Goal: Task Accomplishment & Management: Manage account settings

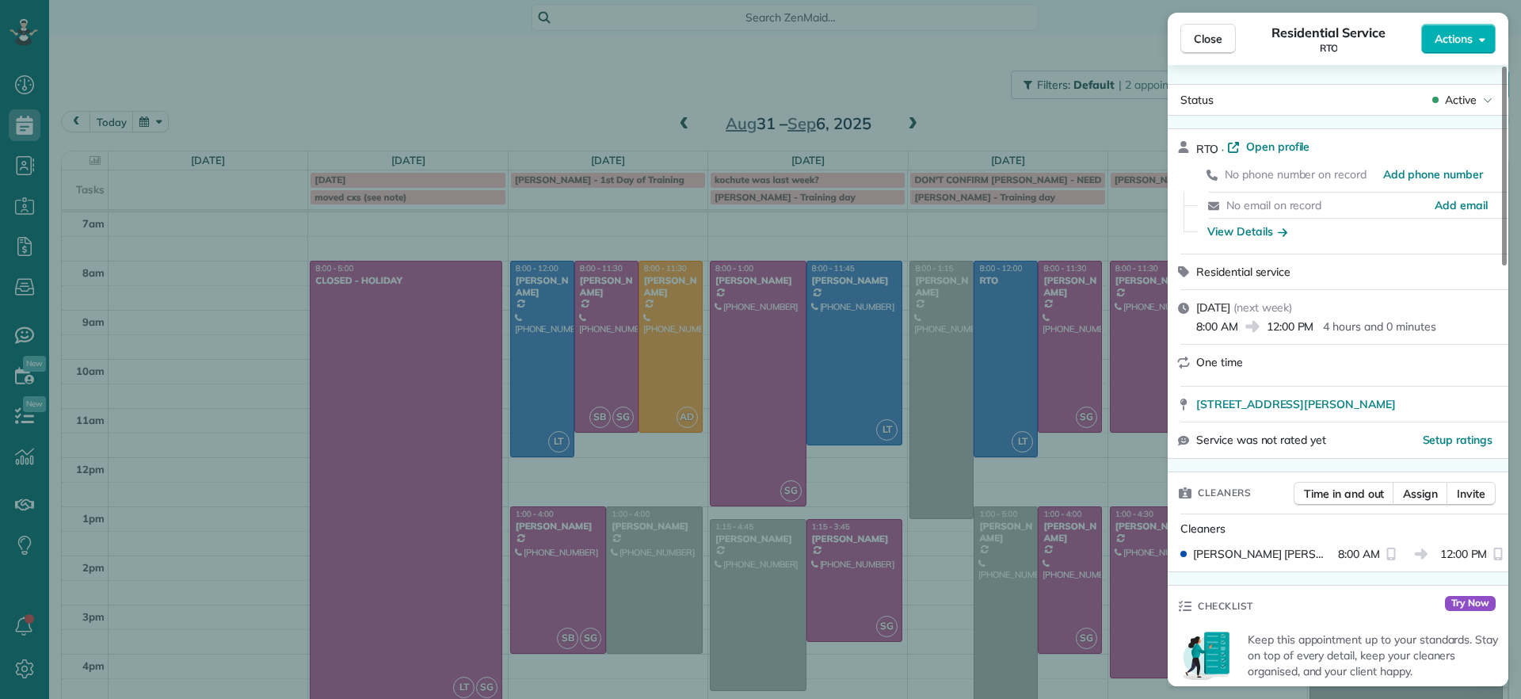
scroll to position [44, 0]
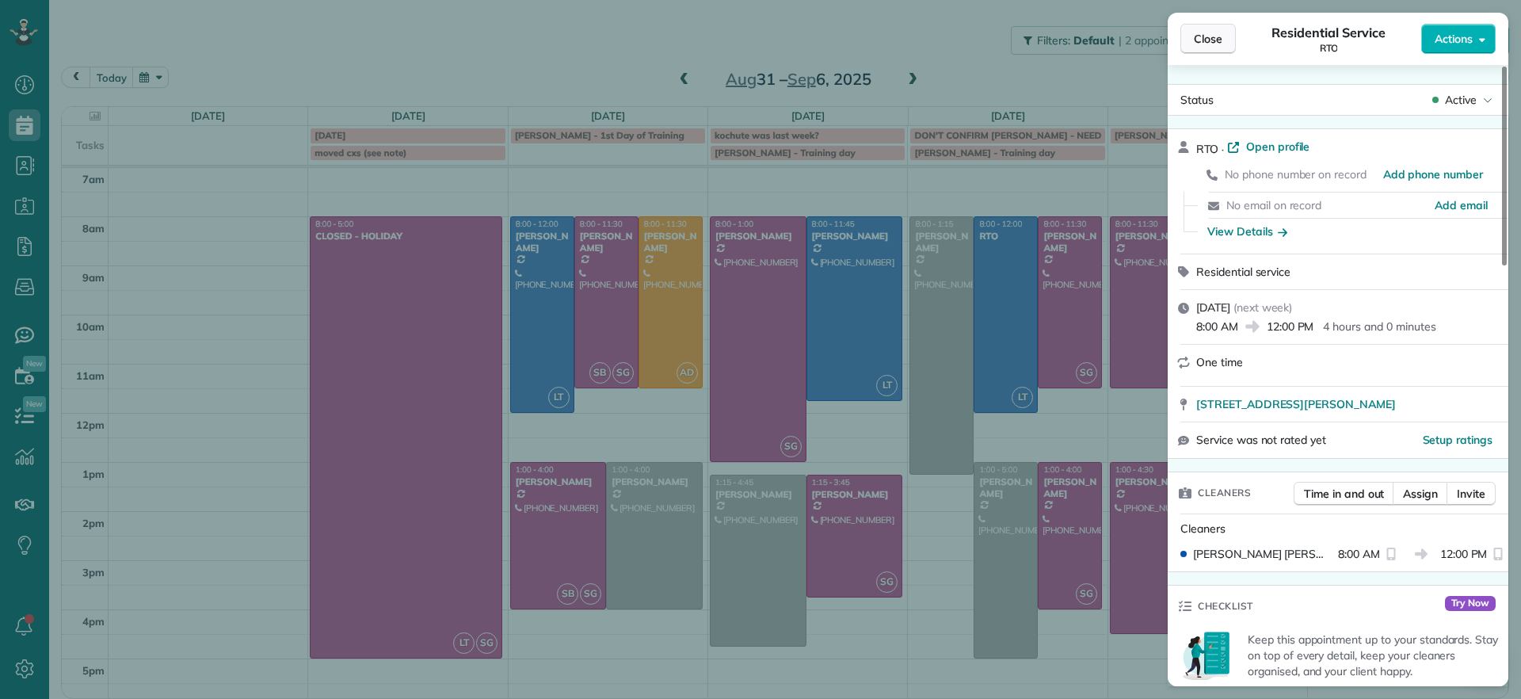
click at [1206, 40] on span "Close" at bounding box center [1208, 39] width 29 height 16
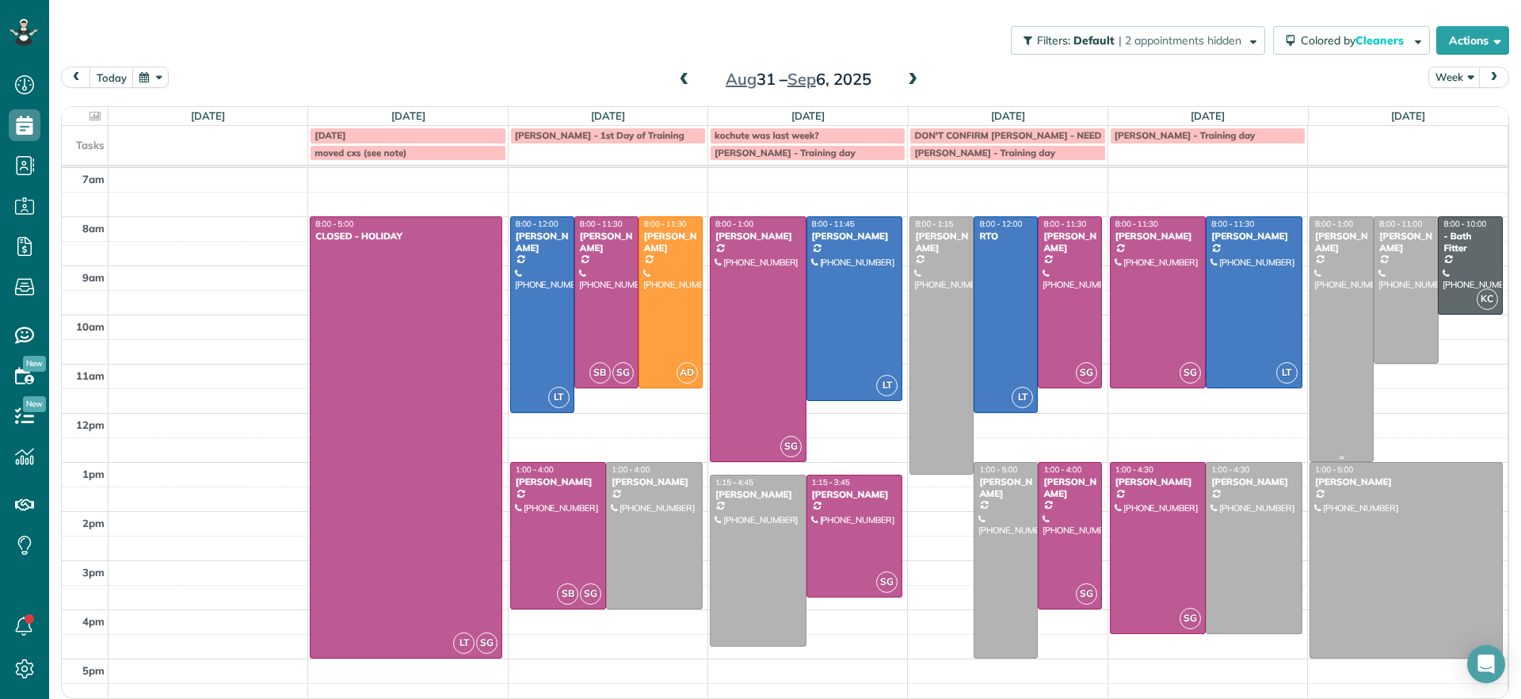
click at [1357, 318] on div at bounding box center [1341, 339] width 63 height 244
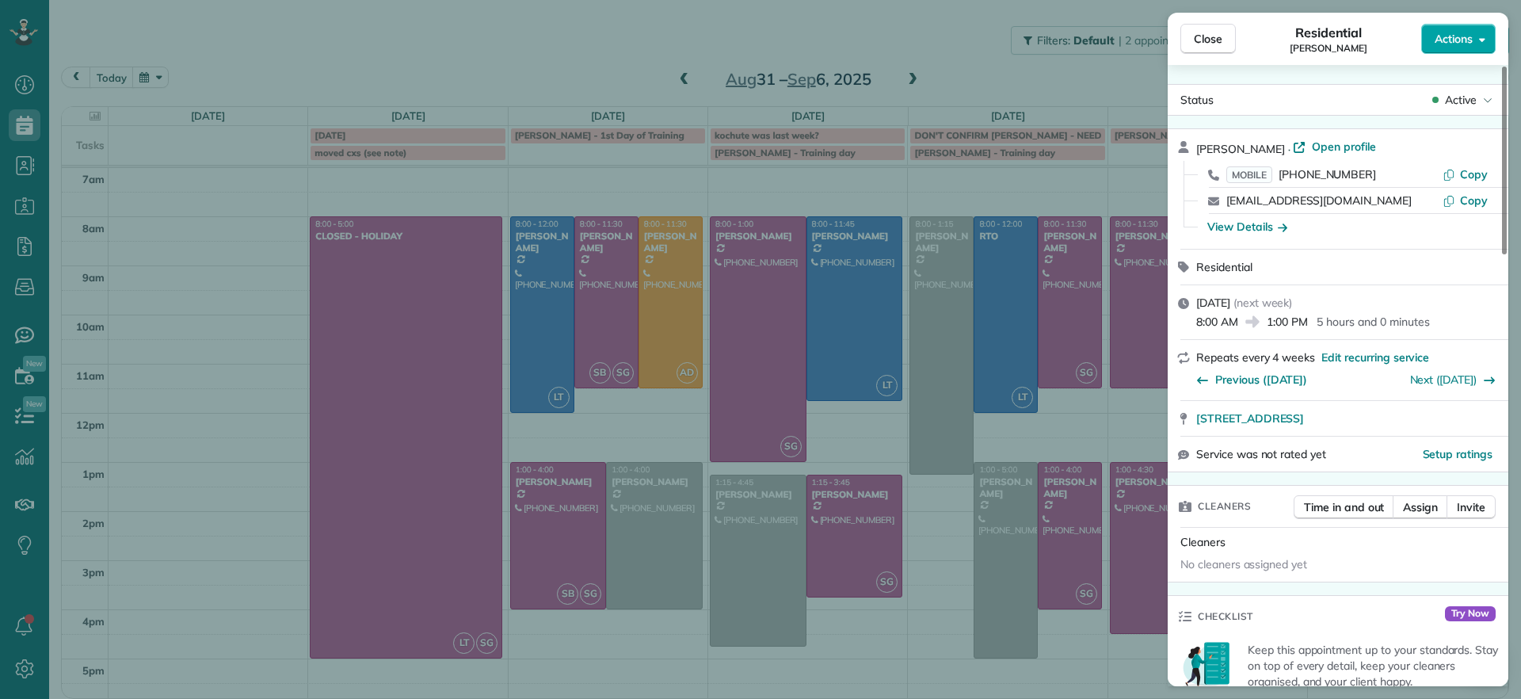
click at [1472, 51] on button "Actions" at bounding box center [1458, 39] width 74 height 30
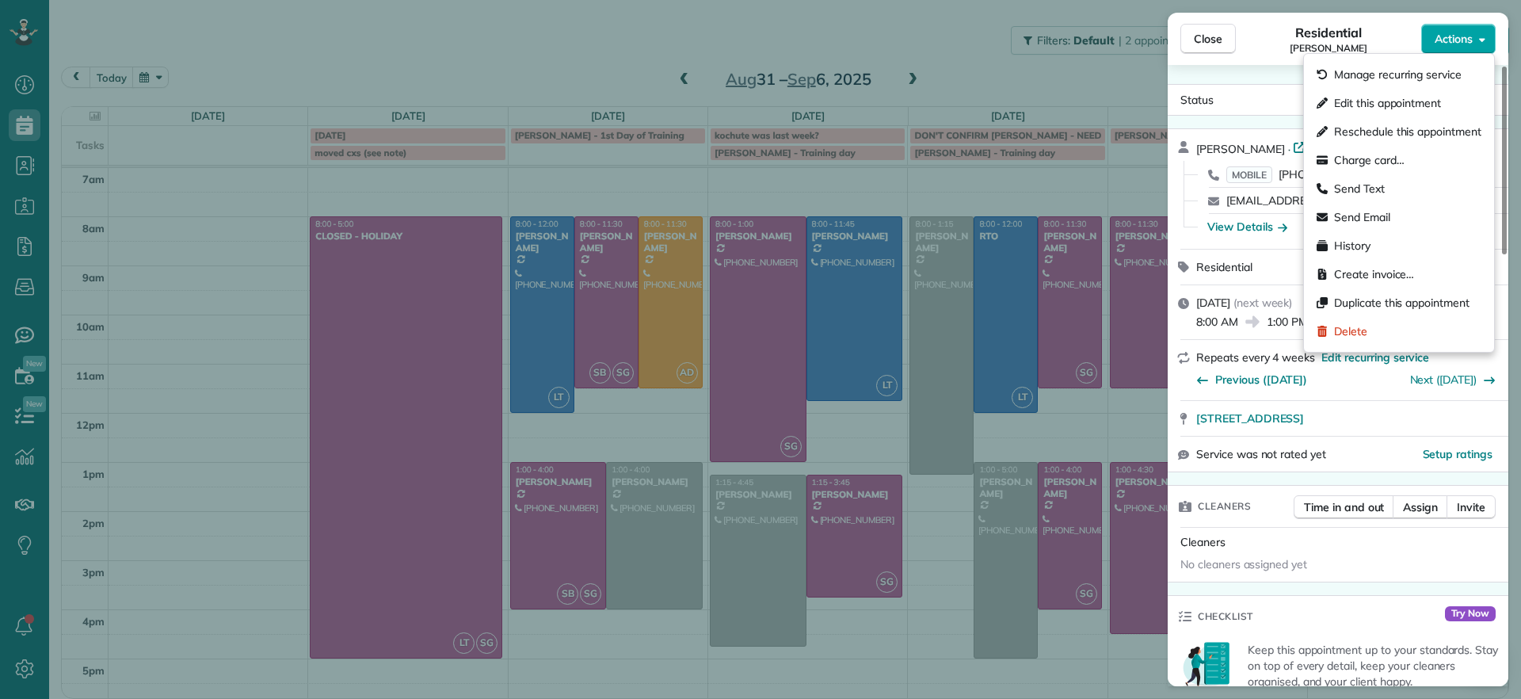
click at [1472, 51] on button "Actions" at bounding box center [1458, 39] width 74 height 30
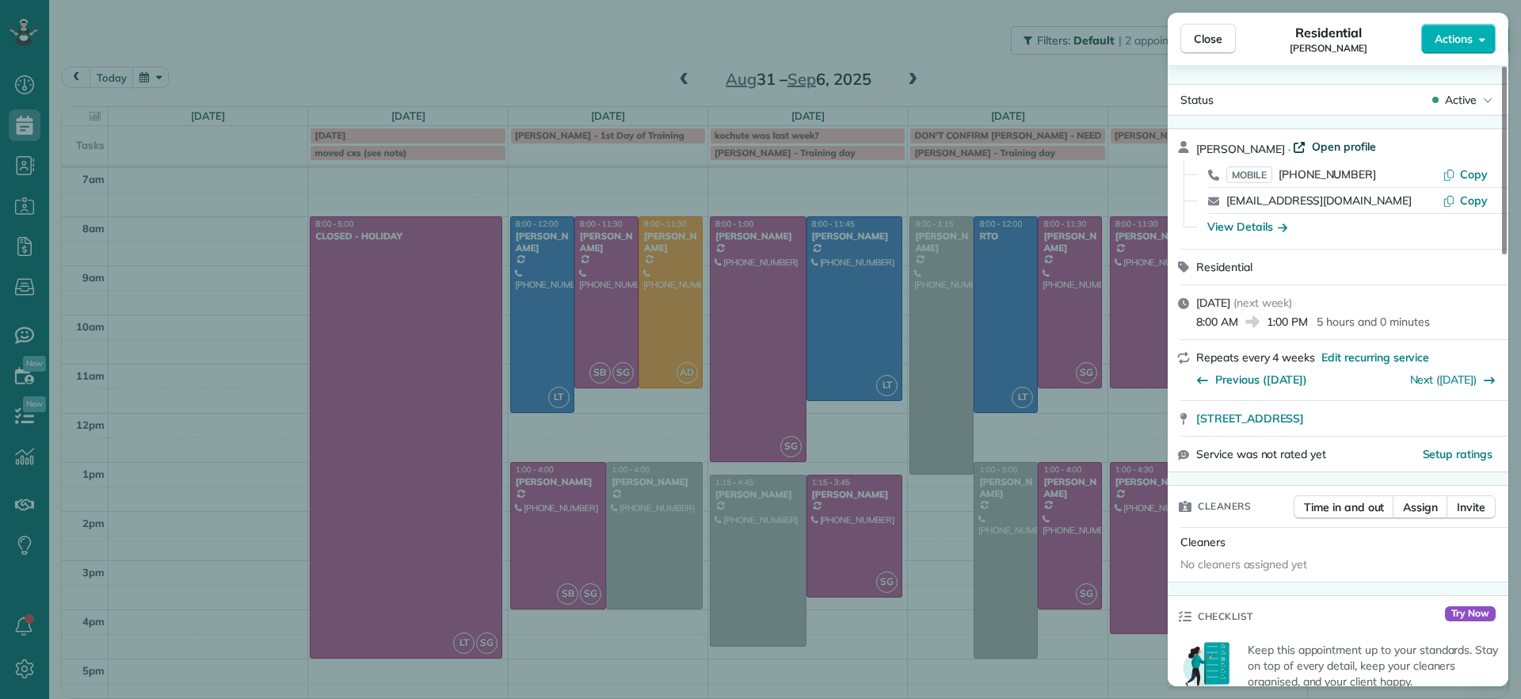
click at [1314, 152] on span "Open profile" at bounding box center [1344, 147] width 64 height 16
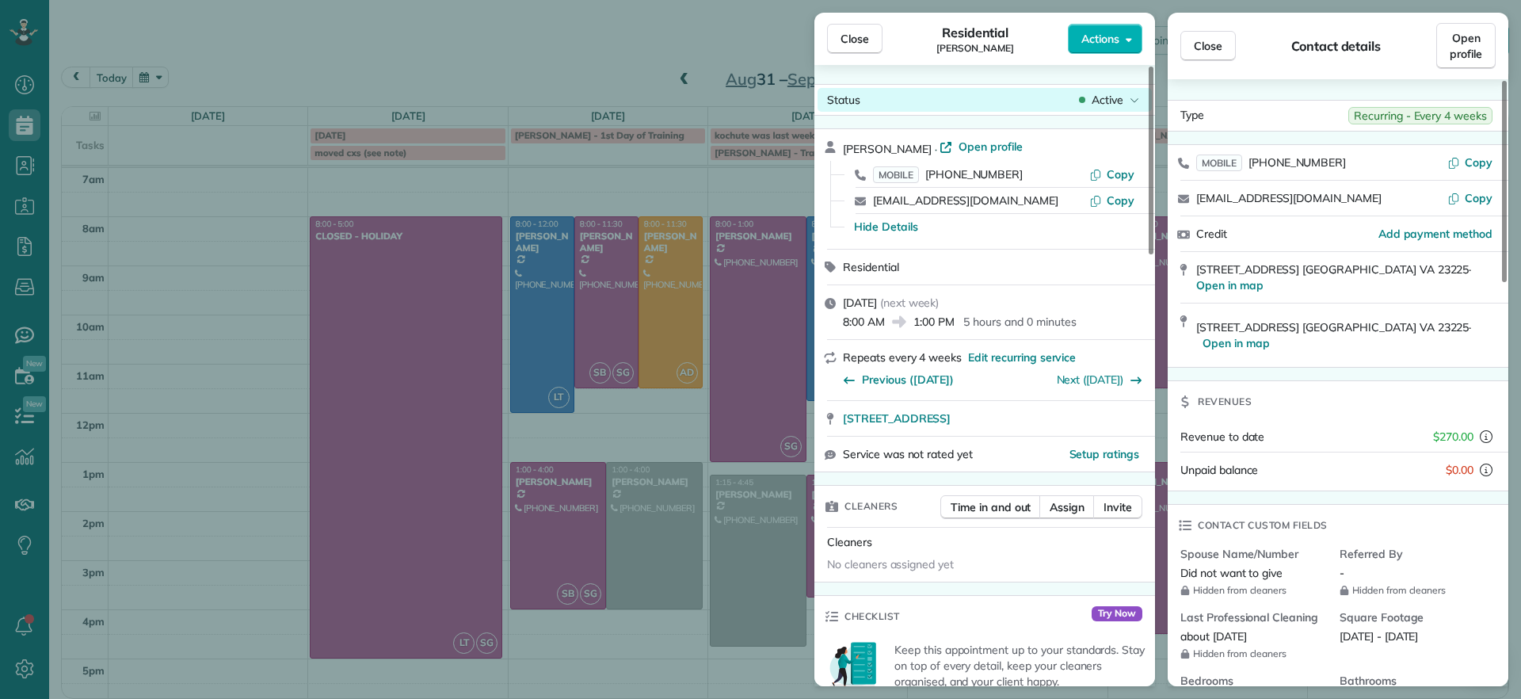
drag, startPoint x: 844, startPoint y: 46, endPoint x: 997, endPoint y: 93, distance: 159.9
click at [845, 45] on span "Close" at bounding box center [854, 39] width 29 height 16
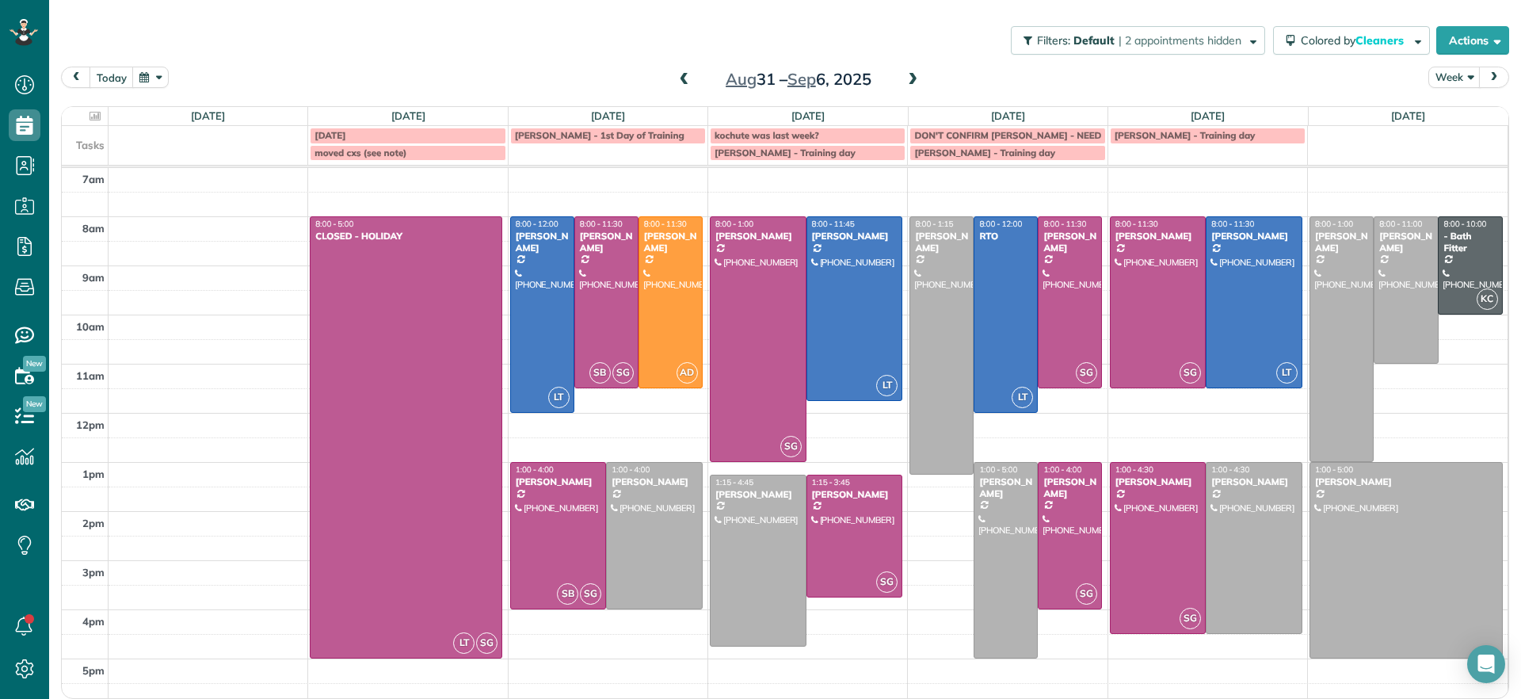
click at [912, 83] on span at bounding box center [912, 80] width 17 height 14
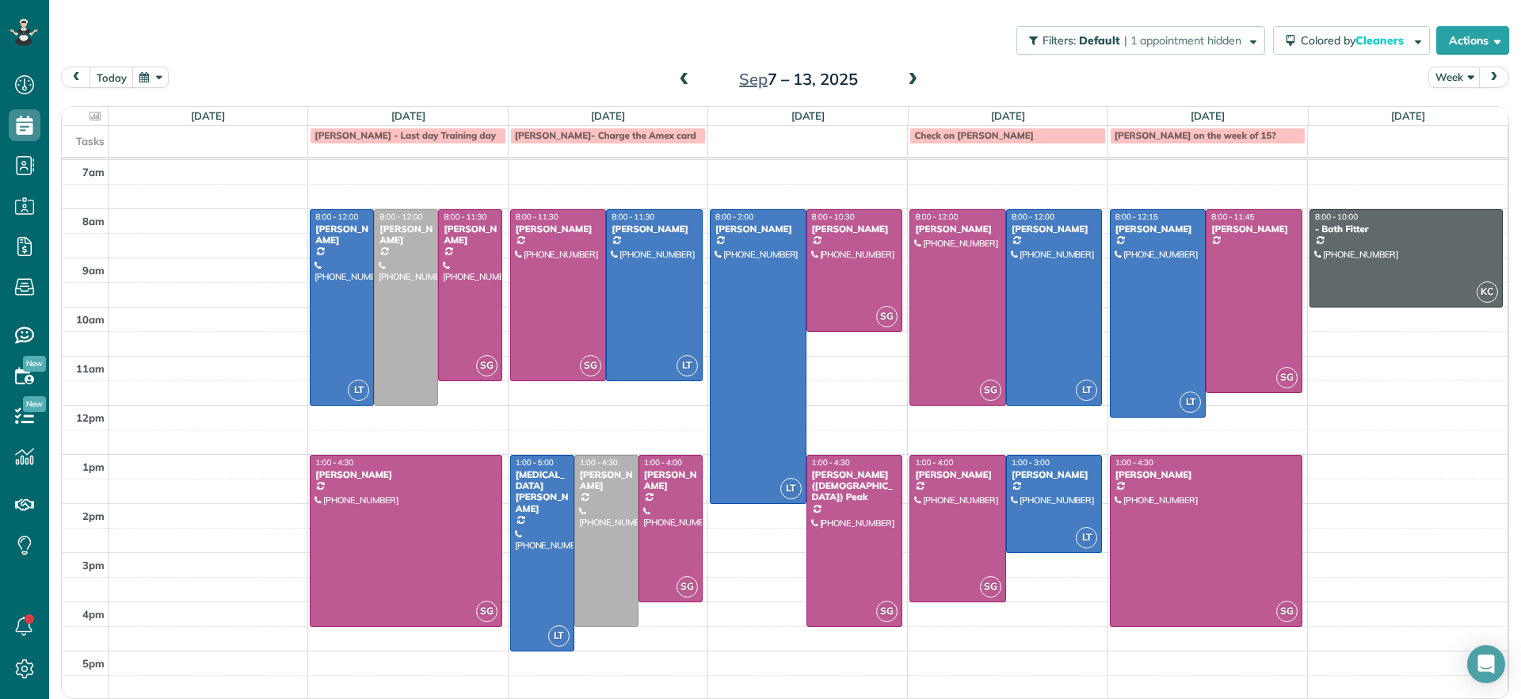
click at [680, 81] on span at bounding box center [684, 80] width 17 height 14
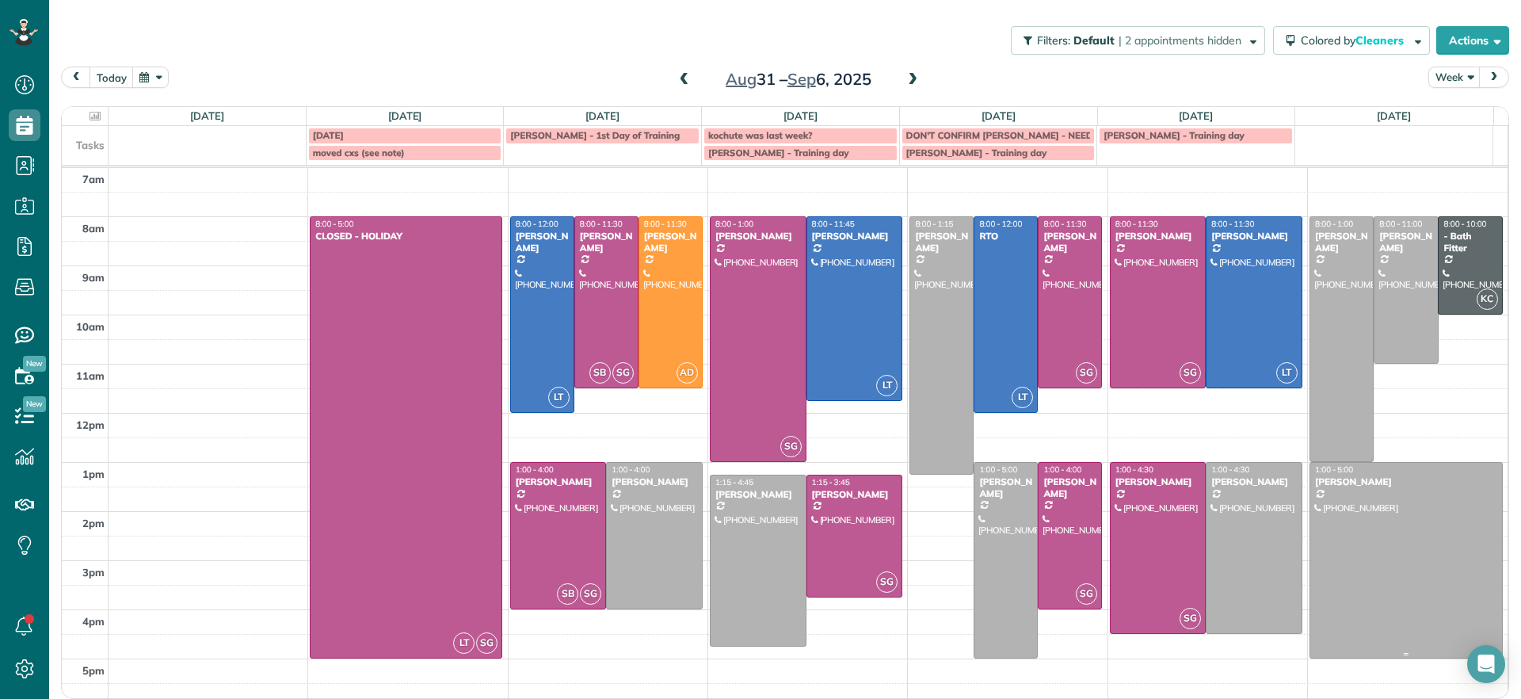
click at [1374, 509] on div at bounding box center [1406, 560] width 192 height 195
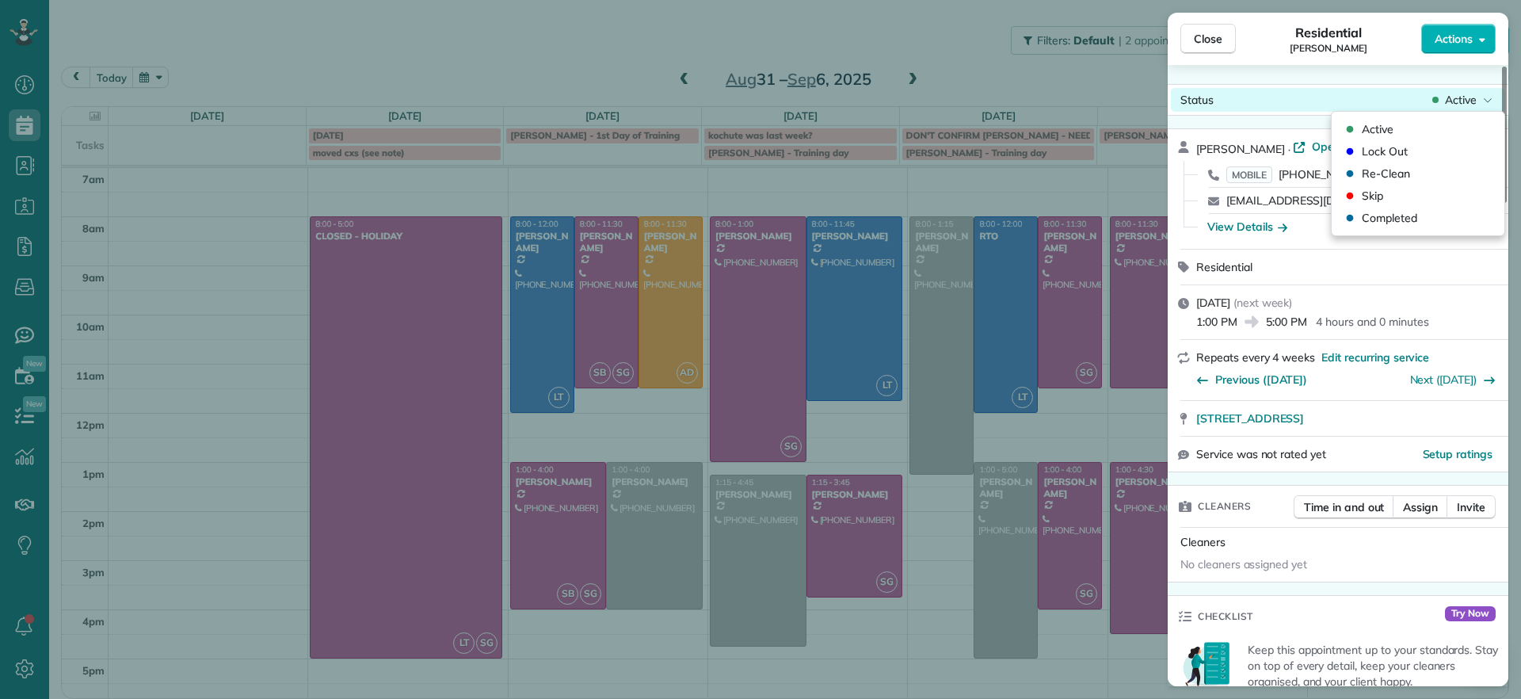
click at [1494, 100] on div "Active" at bounding box center [1462, 100] width 67 height 16
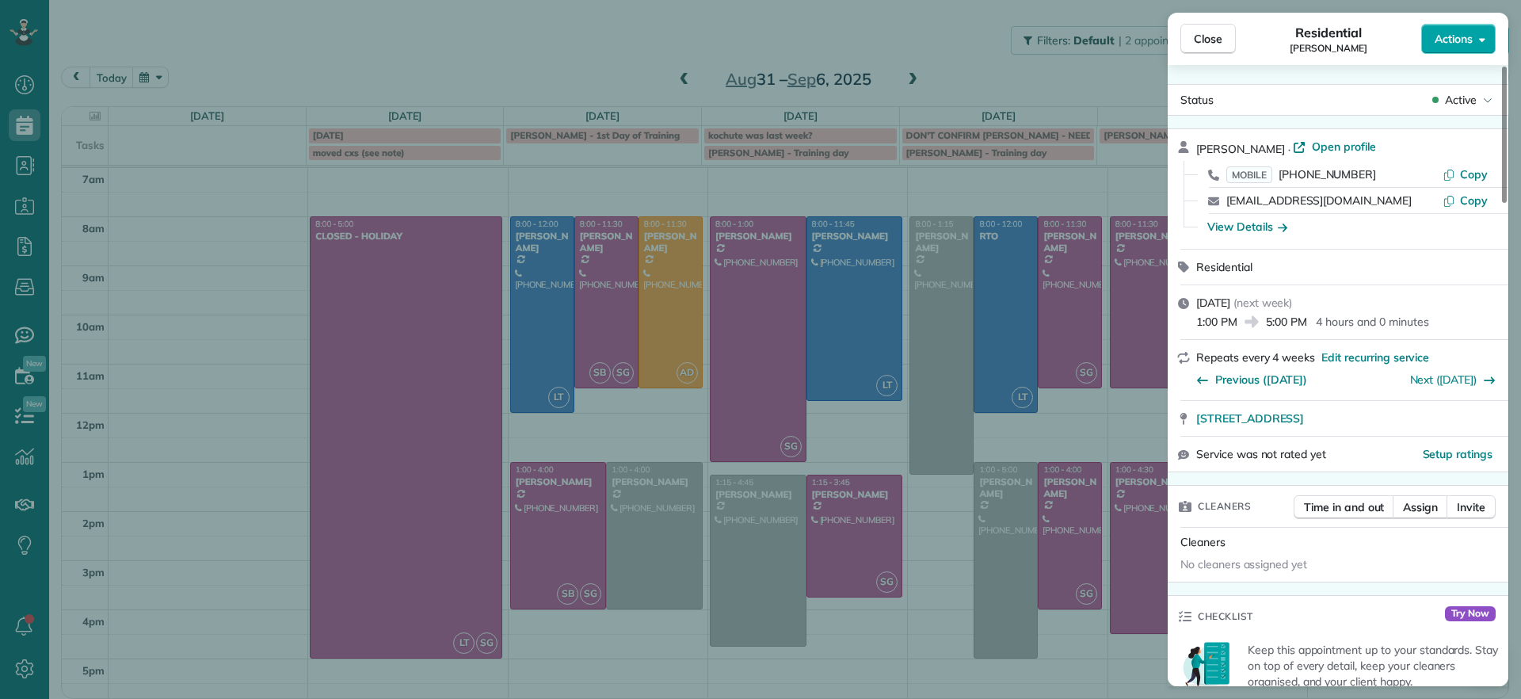
click at [1478, 49] on button "Actions" at bounding box center [1458, 39] width 74 height 30
click at [901, 650] on div "Close Residential Sarah Craig Actions Status Active Sarah Craig · Open profile …" at bounding box center [760, 349] width 1521 height 699
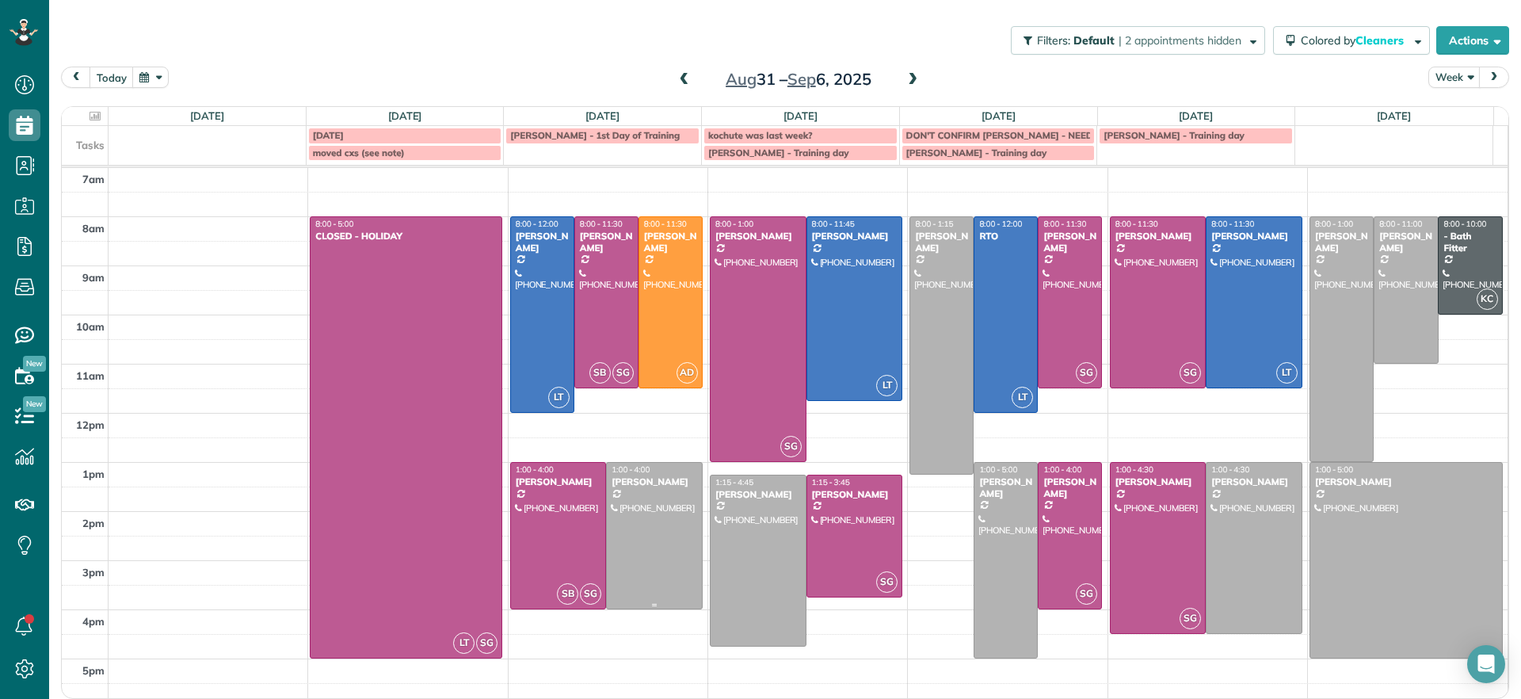
click at [633, 555] on div at bounding box center [654, 536] width 95 height 146
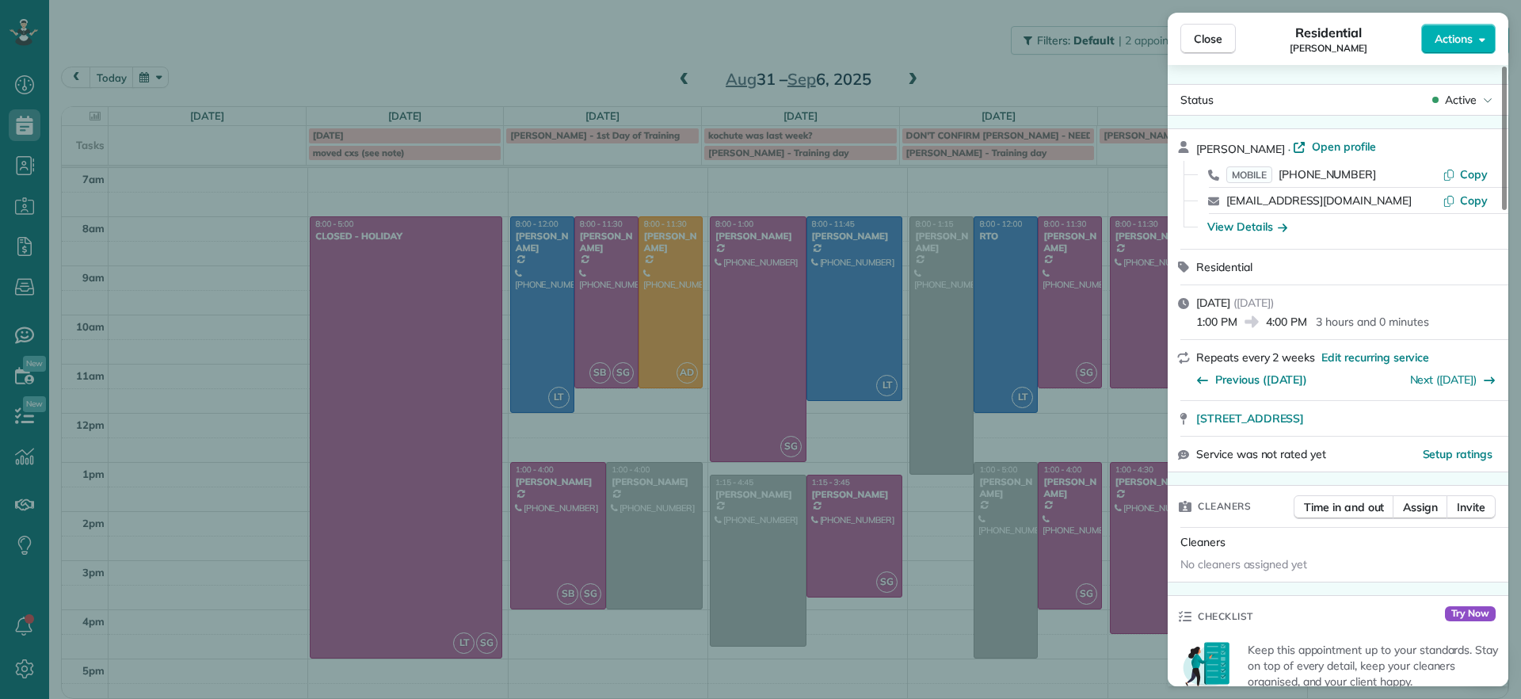
click at [890, 633] on div "Close Residential Karen Shiner Actions Status Active Karen Shiner · Open profil…" at bounding box center [760, 349] width 1521 height 699
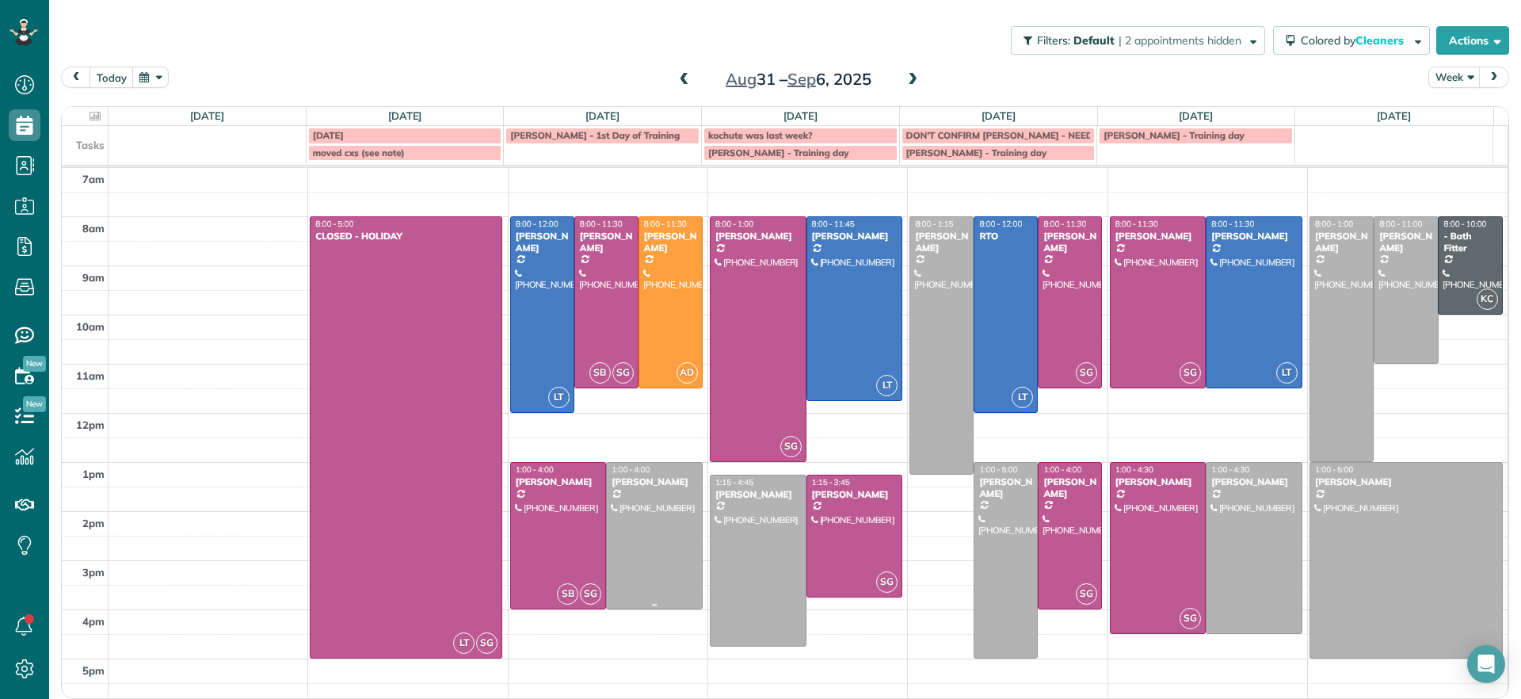
click at [654, 528] on div at bounding box center [654, 536] width 95 height 146
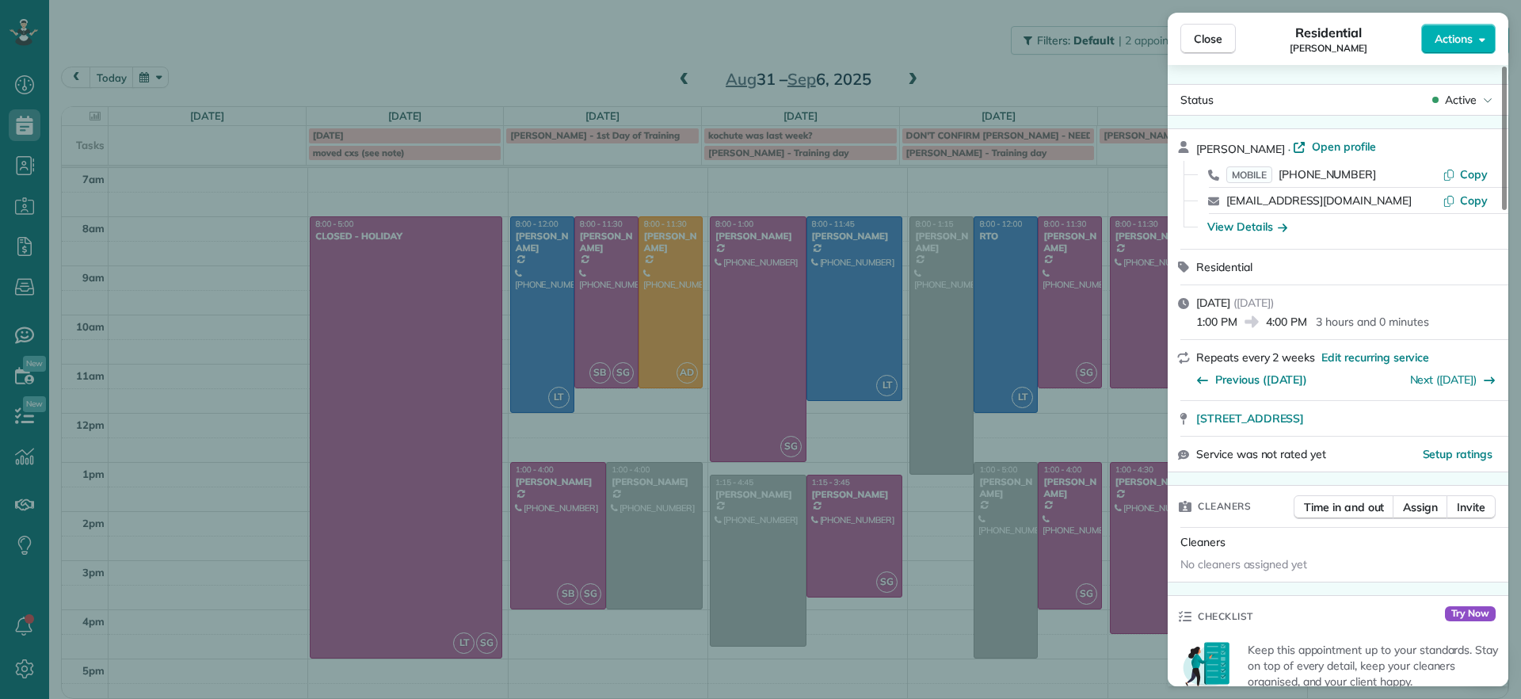
drag, startPoint x: 1260, startPoint y: 229, endPoint x: 1267, endPoint y: 234, distance: 8.6
click at [1262, 231] on div "View Details" at bounding box center [1247, 227] width 80 height 16
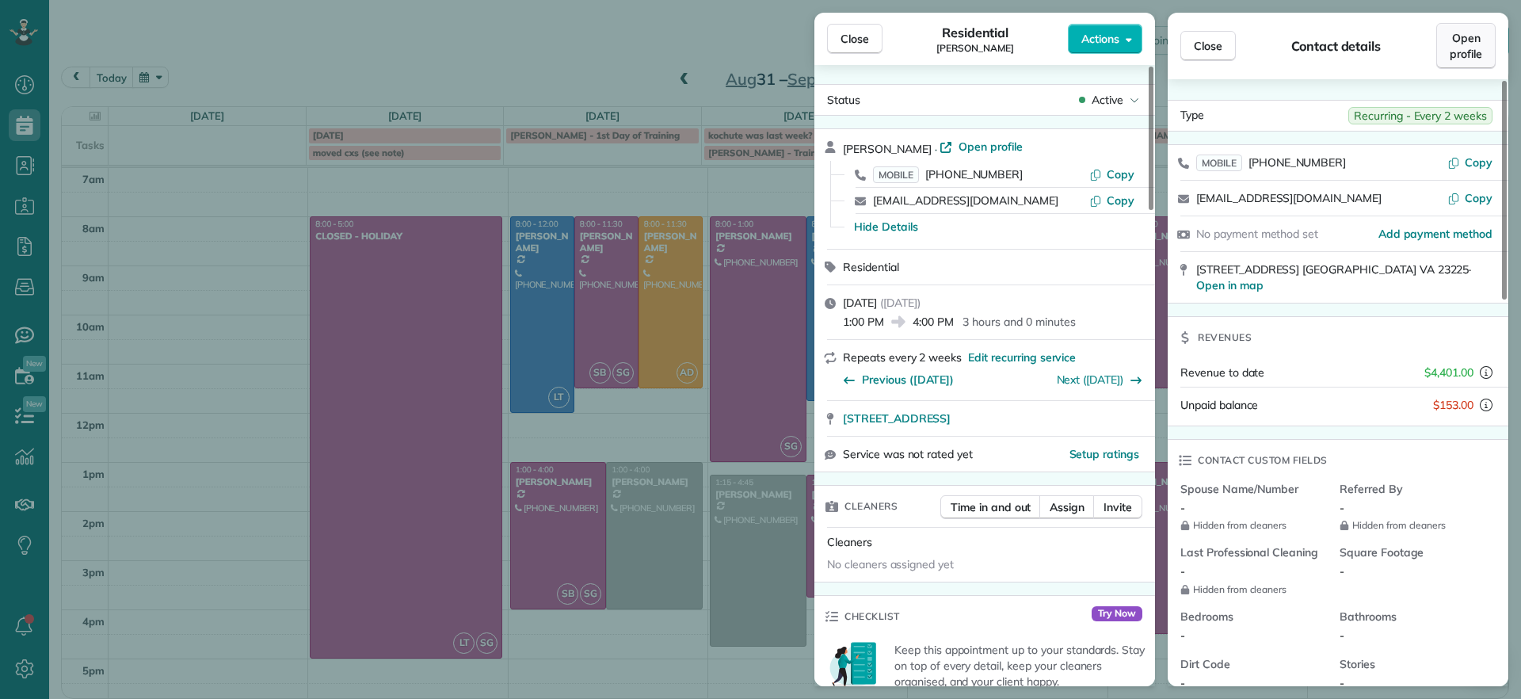
click at [1473, 66] on link "Open profile" at bounding box center [1465, 46] width 59 height 46
click at [580, 664] on div "Close Residential Karen Shiner Actions Status Active Karen Shiner · Open profil…" at bounding box center [760, 349] width 1521 height 699
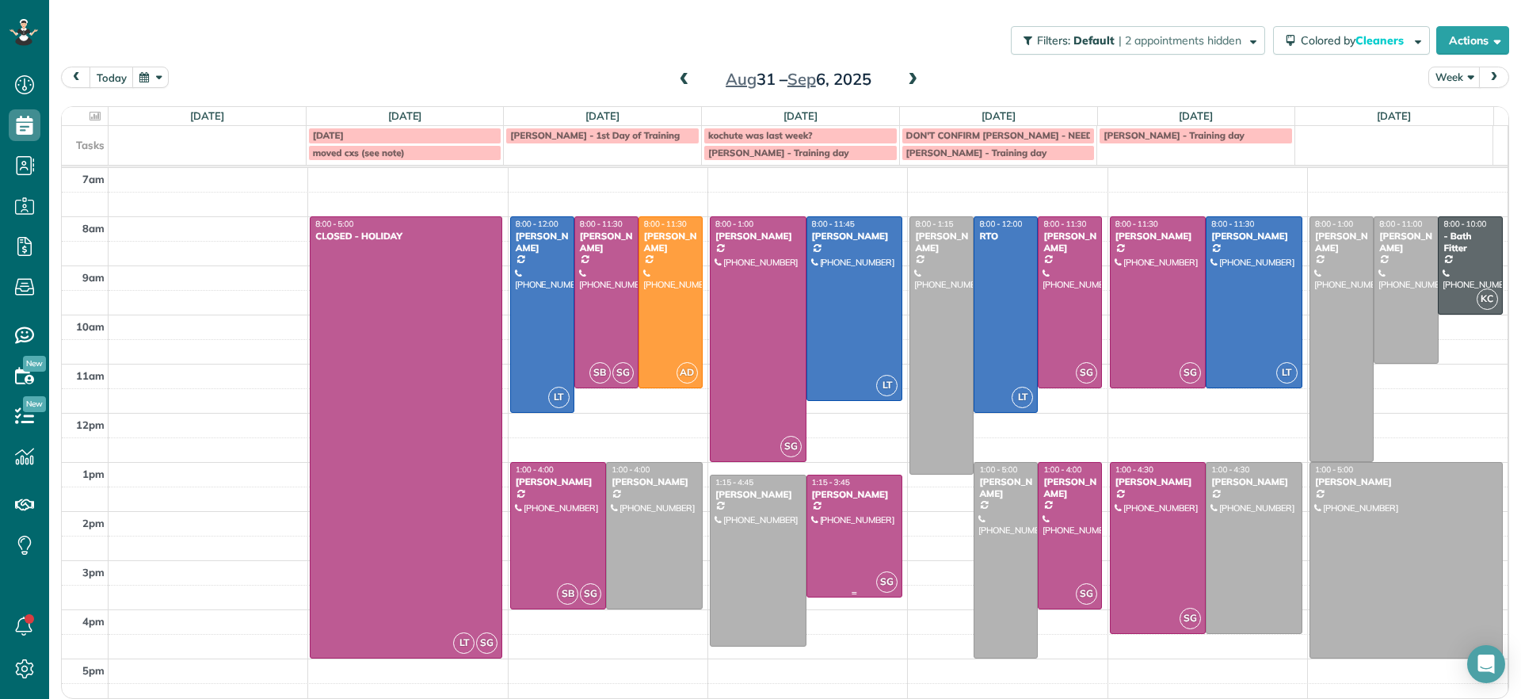
click at [852, 544] on div at bounding box center [854, 535] width 95 height 121
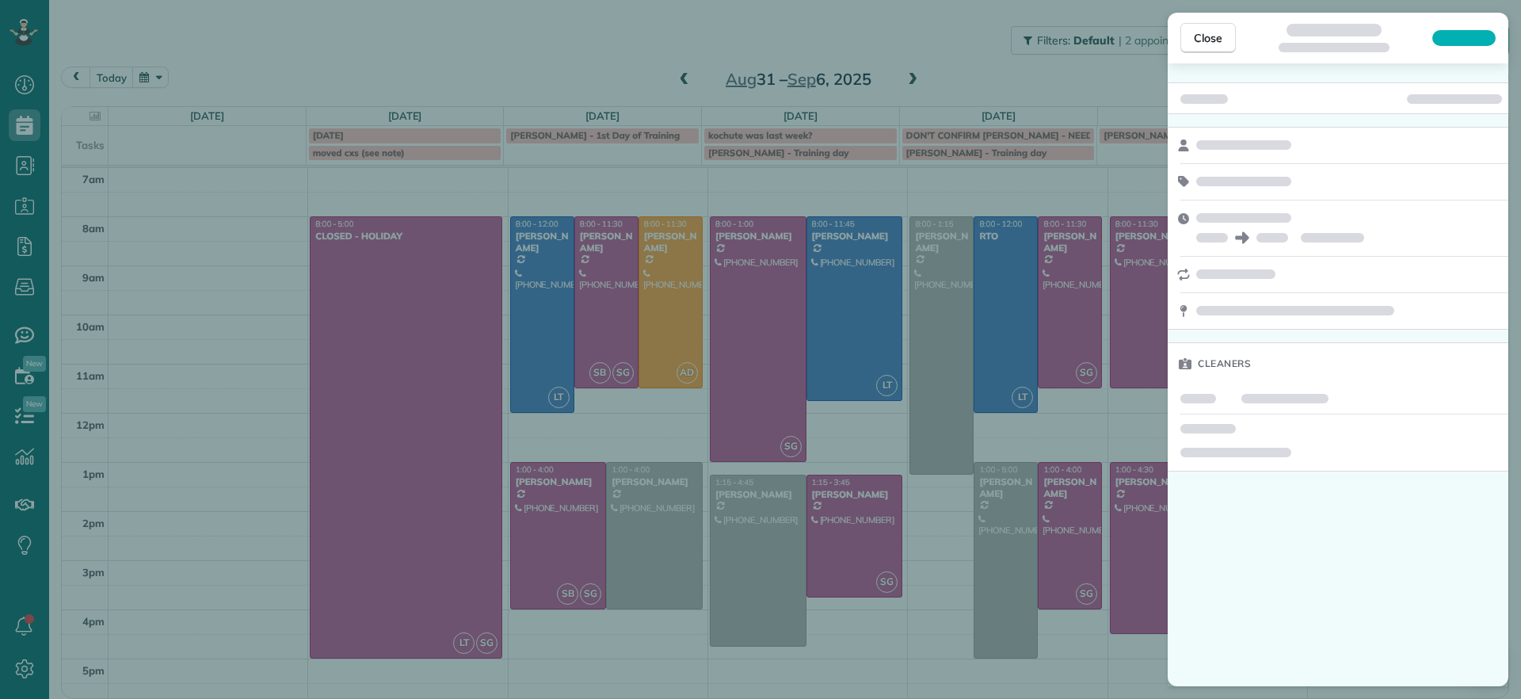
click at [912, 601] on div "Close Cleaners" at bounding box center [760, 349] width 1521 height 699
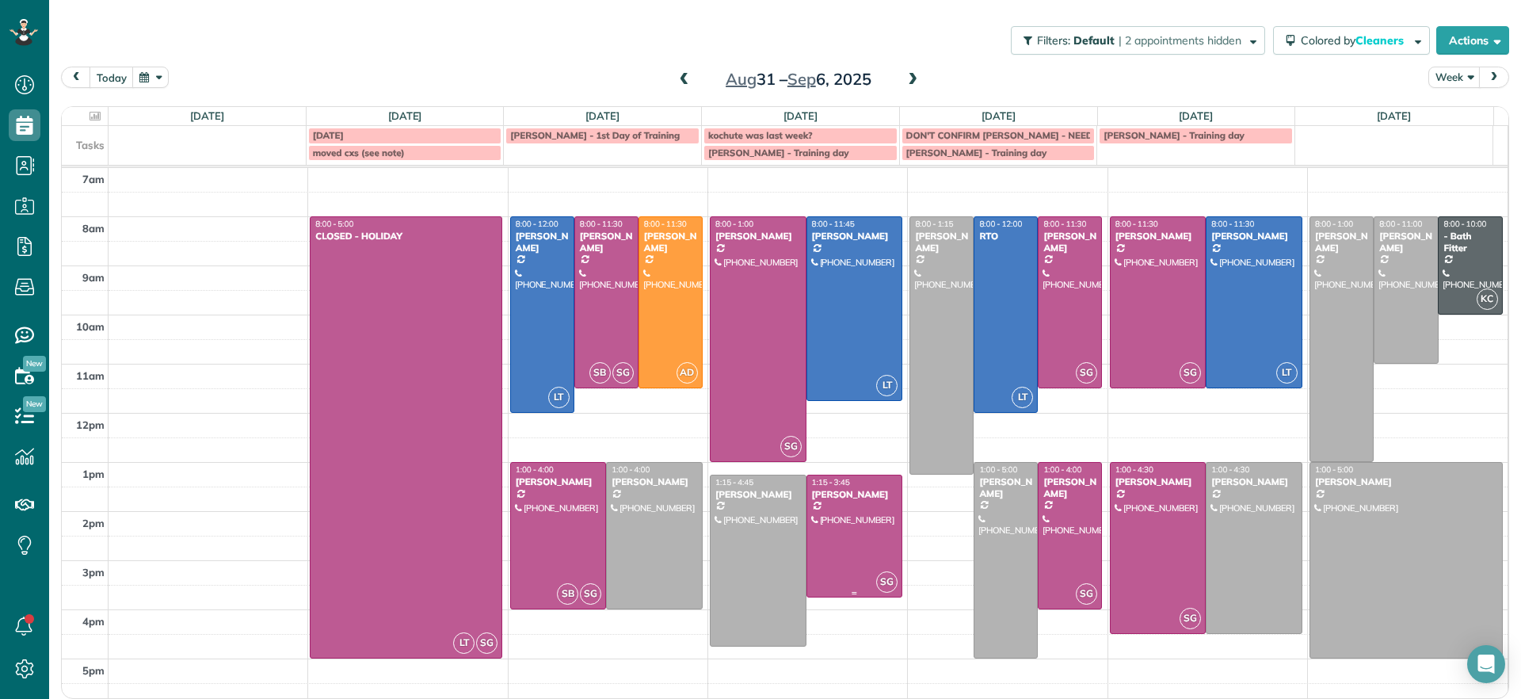
click at [833, 524] on div at bounding box center [854, 535] width 95 height 121
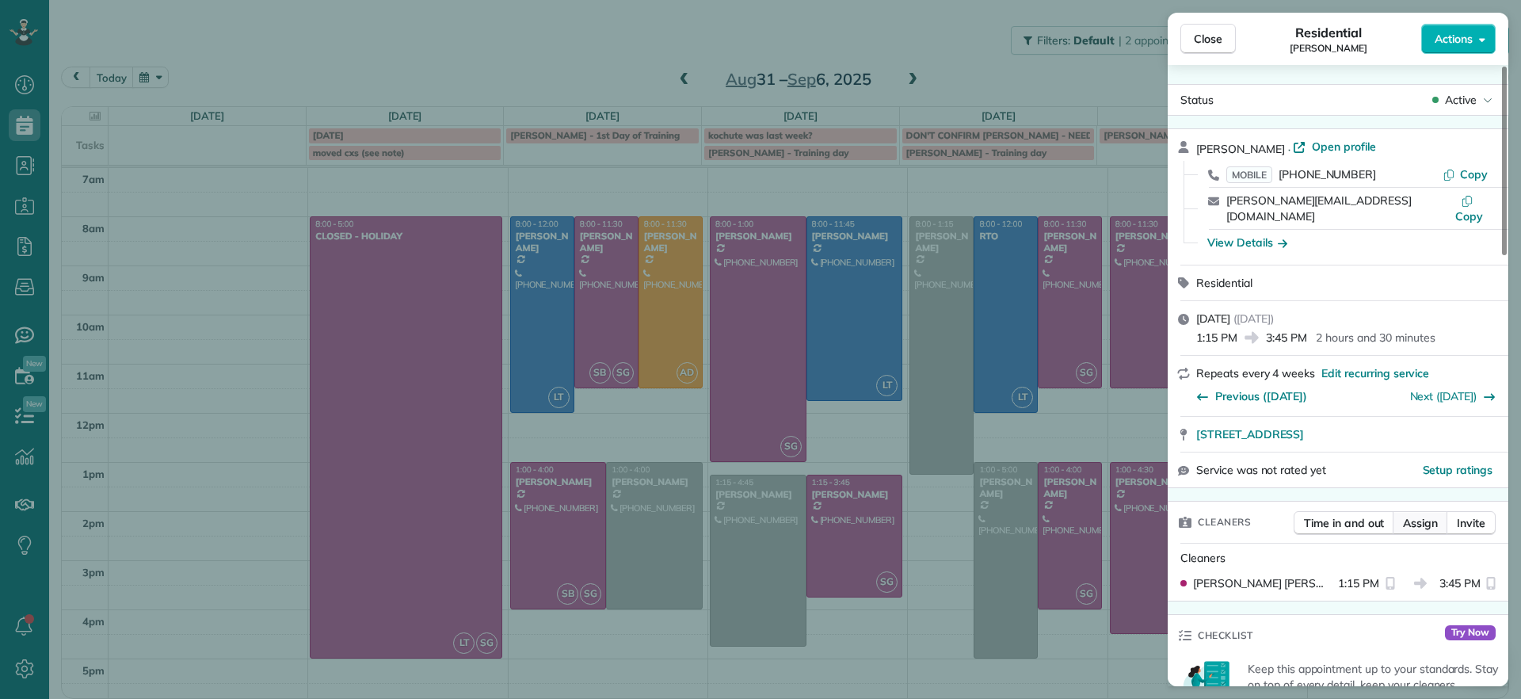
click at [1427, 514] on button "Assign" at bounding box center [1420, 523] width 55 height 24
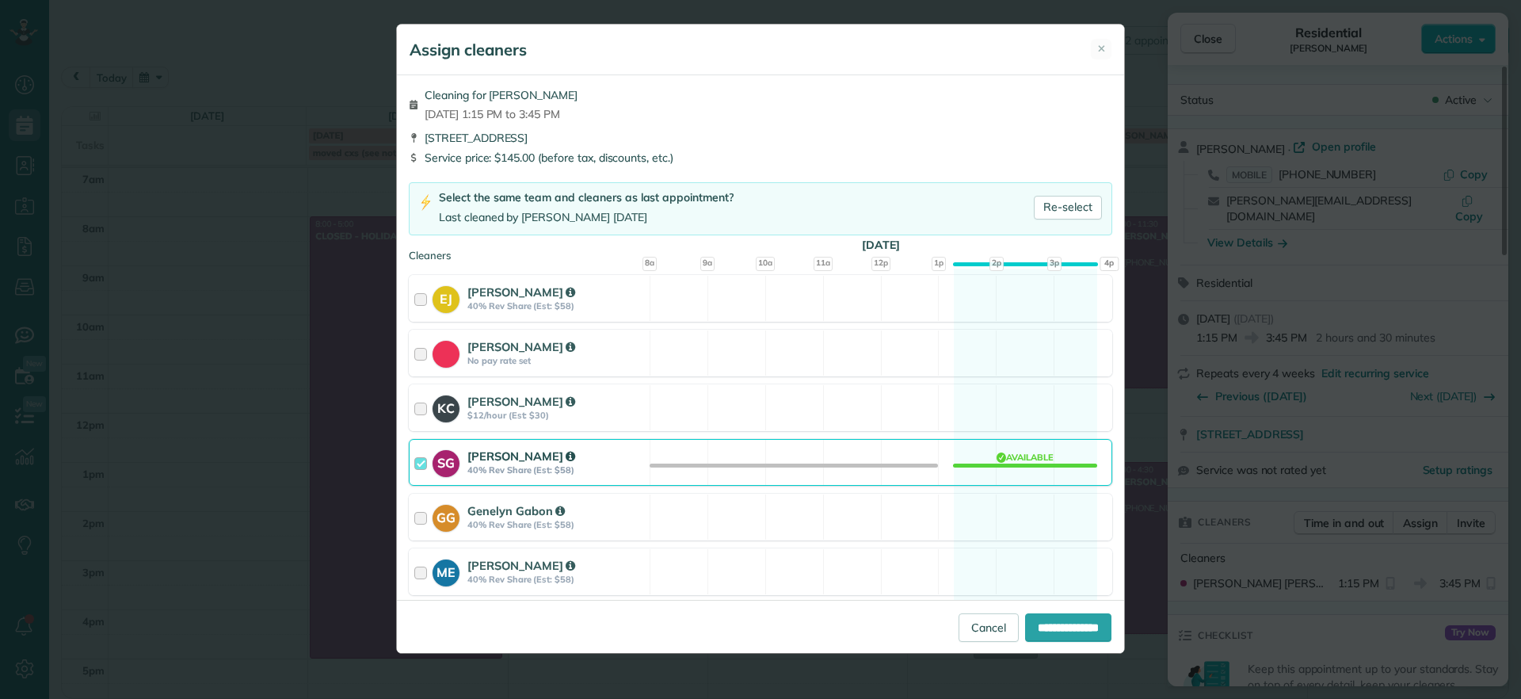
click at [1026, 452] on div "SG Sophie Gibbs 40% Rev Share (Est: $58) Available" at bounding box center [760, 462] width 703 height 47
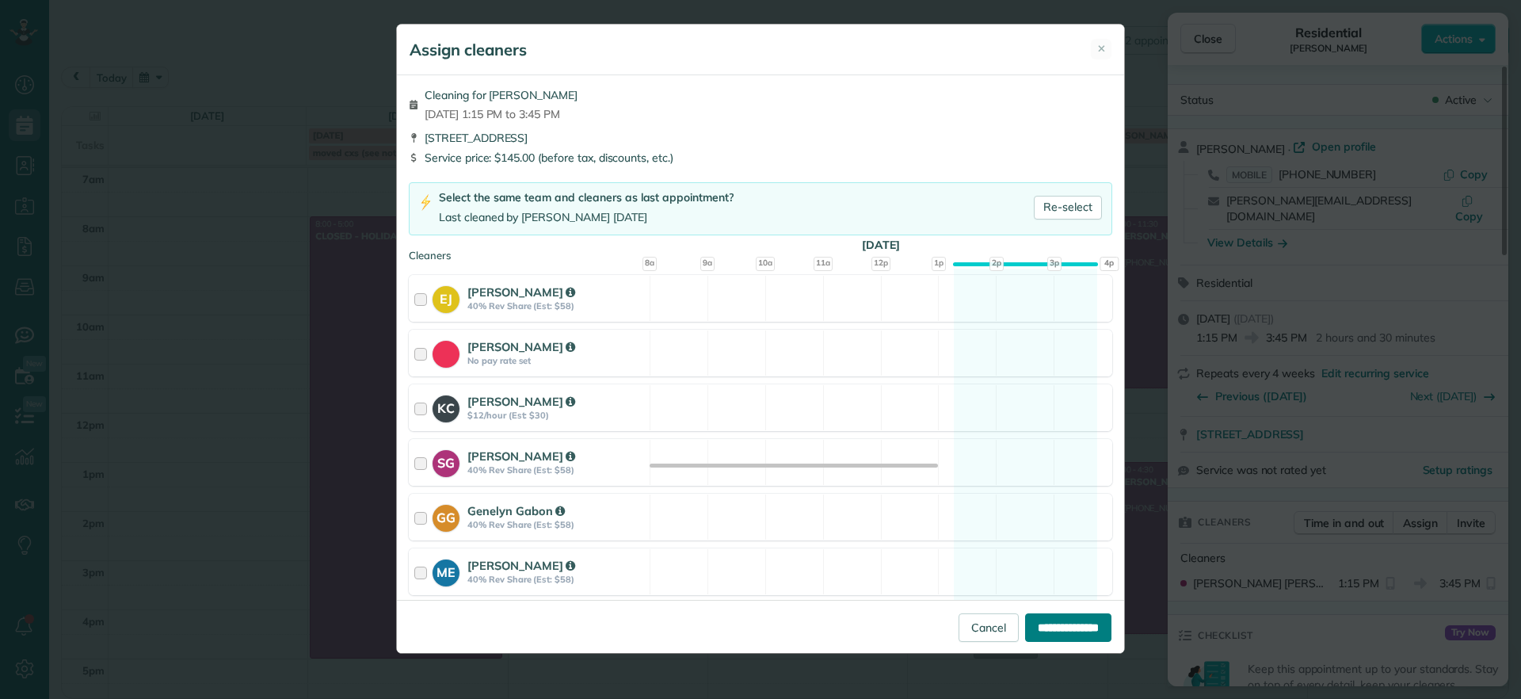
click at [1060, 638] on input "**********" at bounding box center [1068, 627] width 86 height 29
type input "**********"
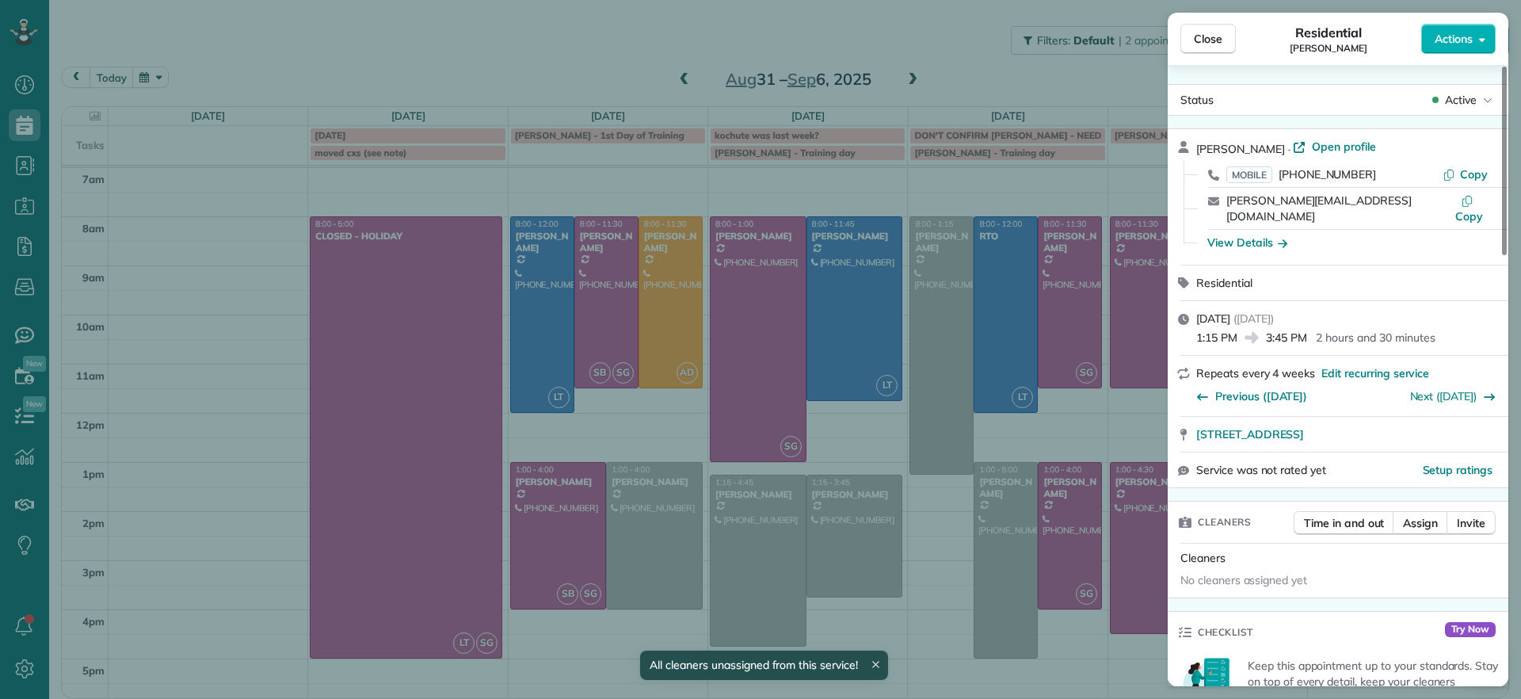
click at [940, 623] on div "Close Residential Genevieve Malandra Actions Status Active Genevieve Malandra ·…" at bounding box center [760, 349] width 1521 height 699
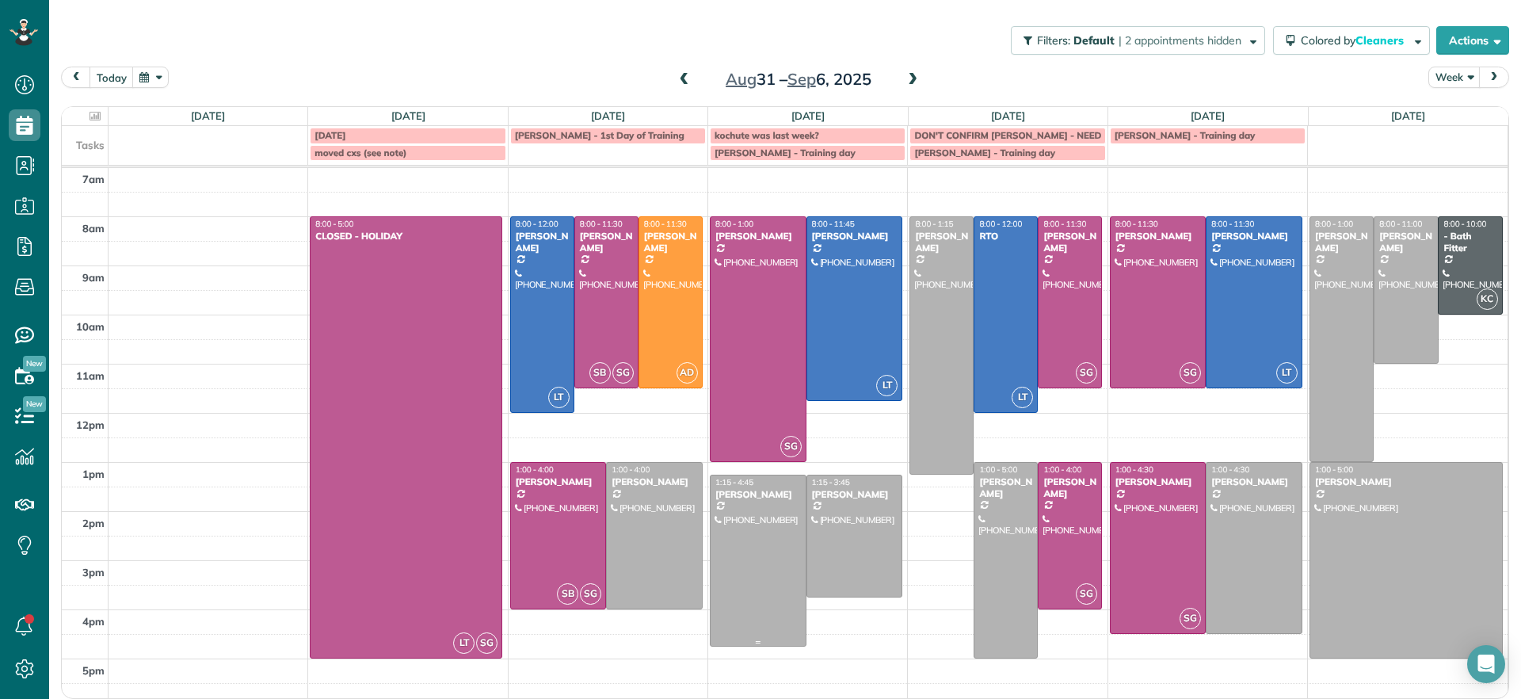
click at [760, 531] on div at bounding box center [758, 560] width 95 height 170
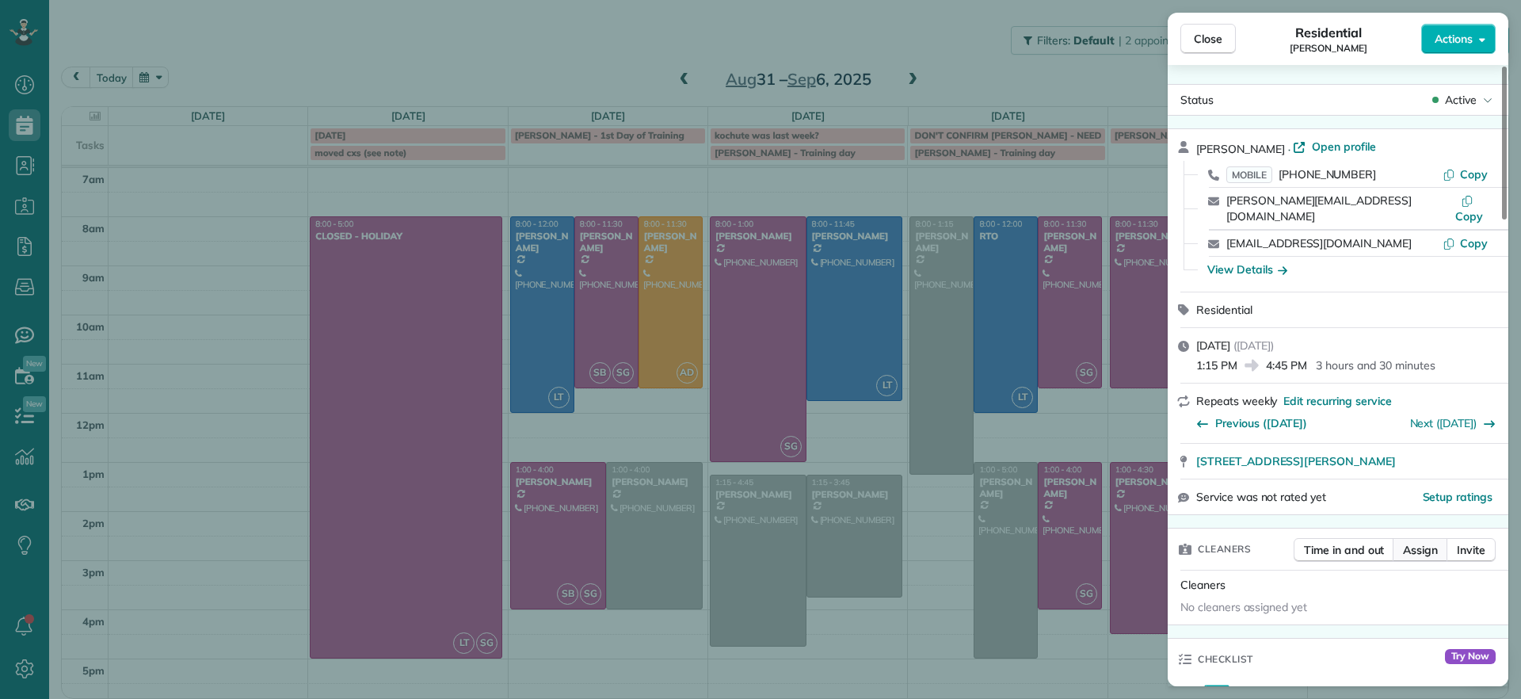
click at [1405, 542] on span "Assign" at bounding box center [1420, 550] width 35 height 16
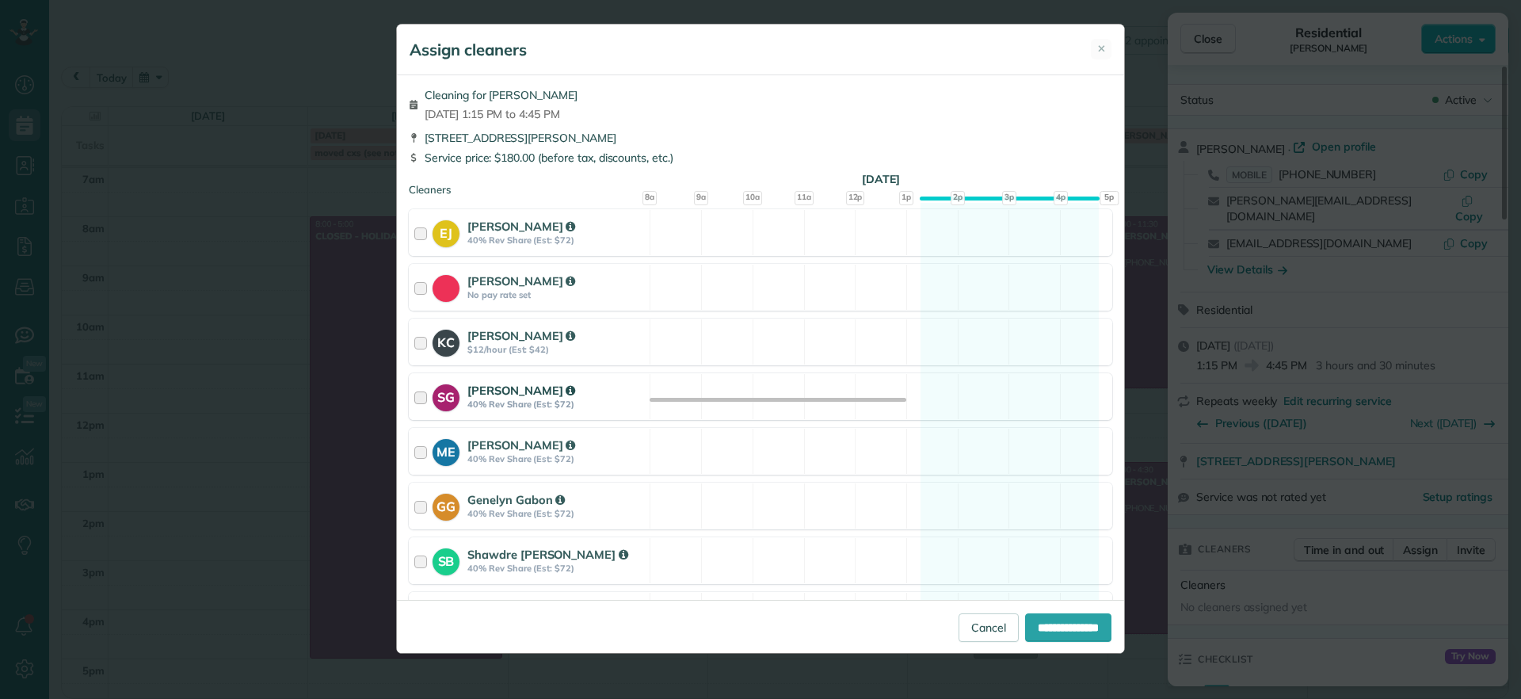
click at [951, 388] on div "SG Sophie Gibbs 40% Rev Share (Est: $72) Available" at bounding box center [760, 396] width 703 height 47
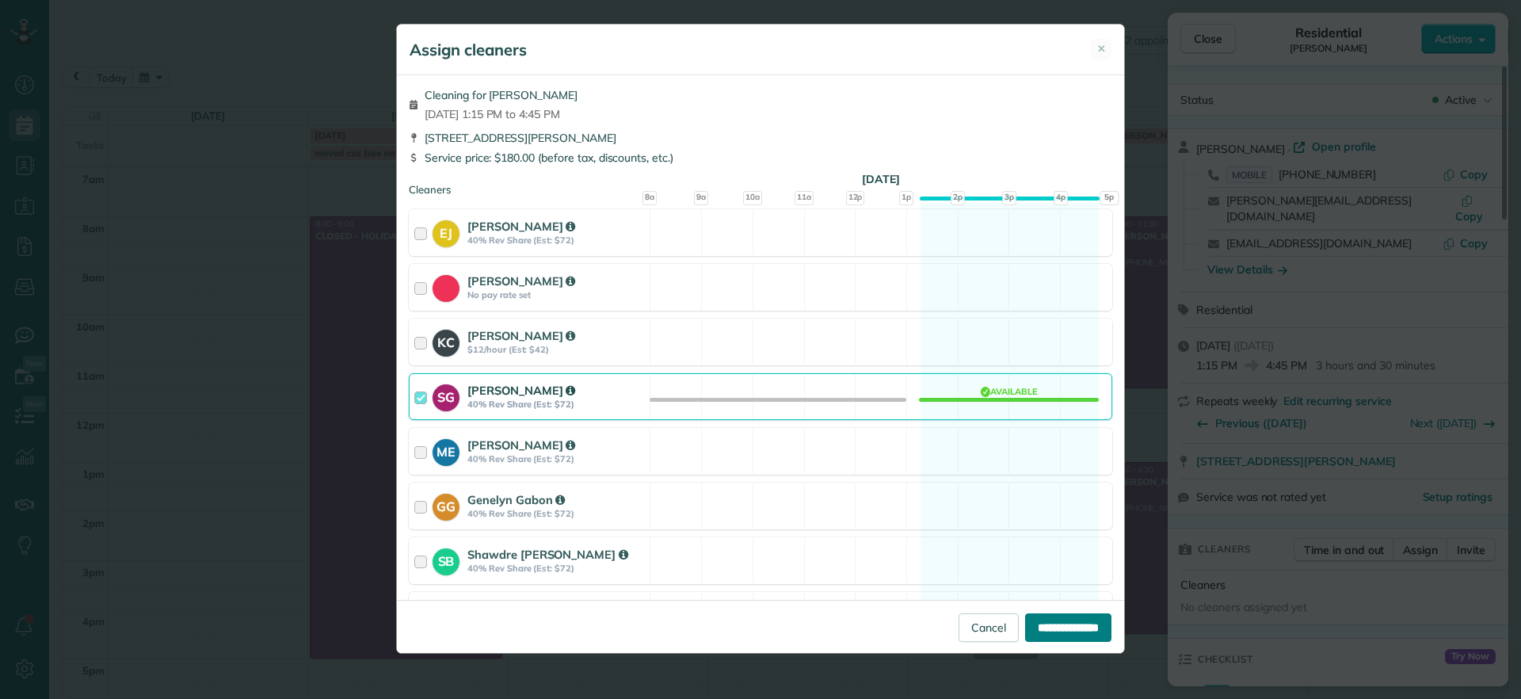
click at [1055, 637] on input "**********" at bounding box center [1068, 627] width 86 height 29
type input "**********"
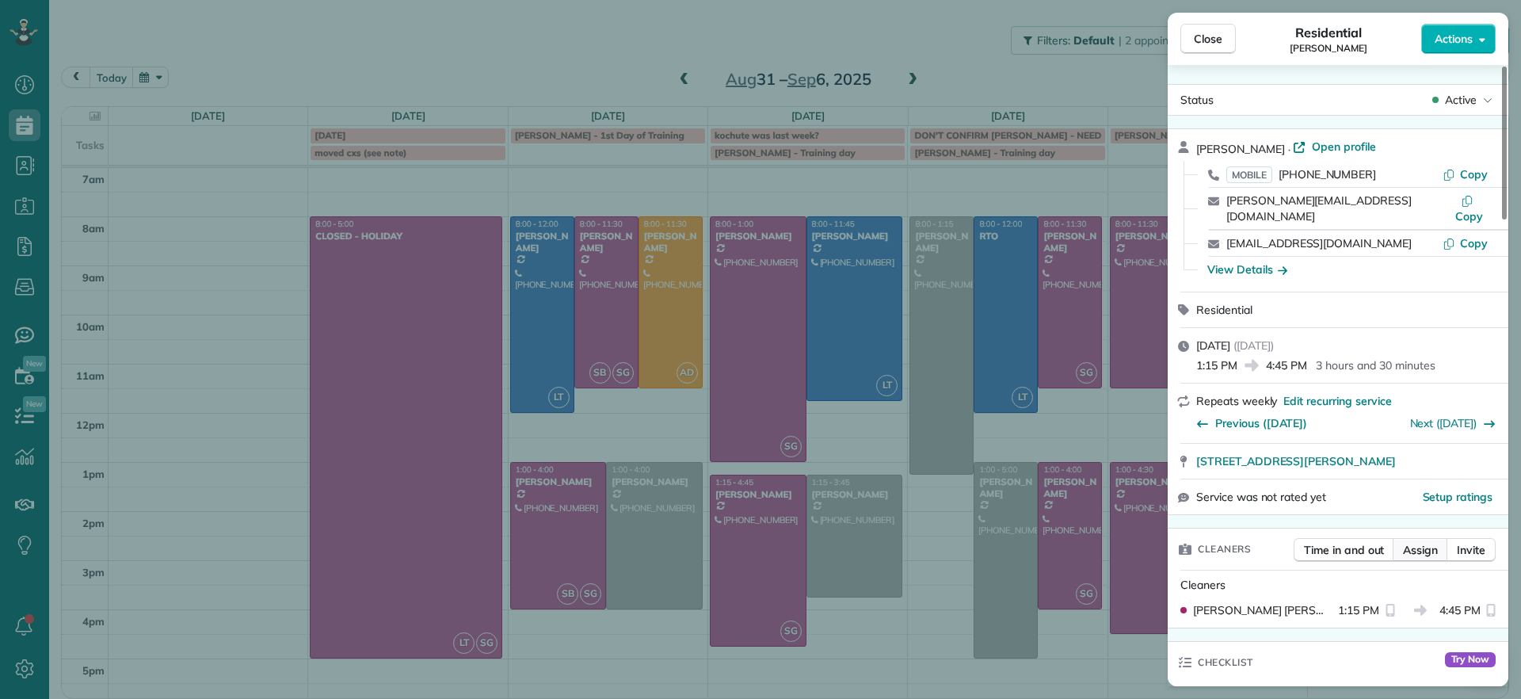
click at [1428, 542] on span "Assign" at bounding box center [1420, 550] width 35 height 16
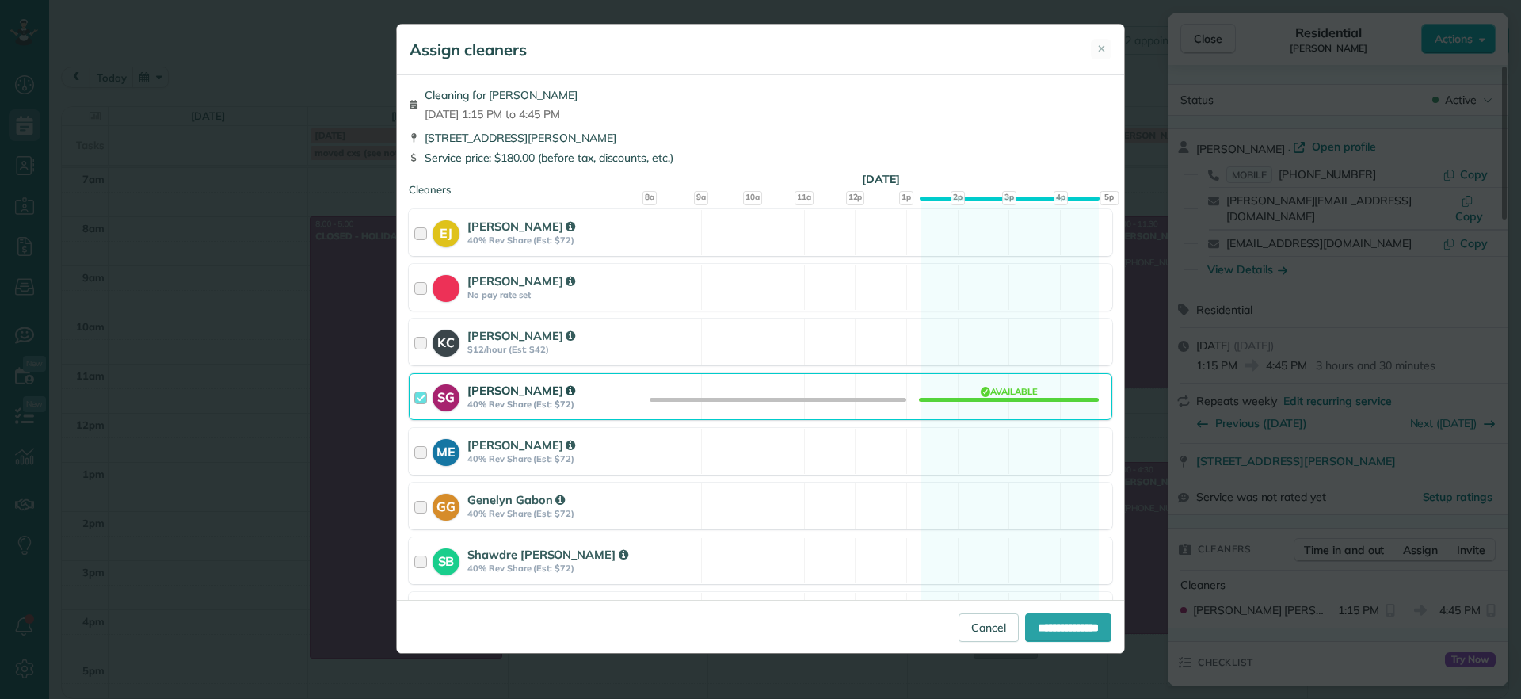
click at [1031, 390] on div "SG Sophie Gibbs 40% Rev Share (Est: $72) Available" at bounding box center [760, 396] width 703 height 47
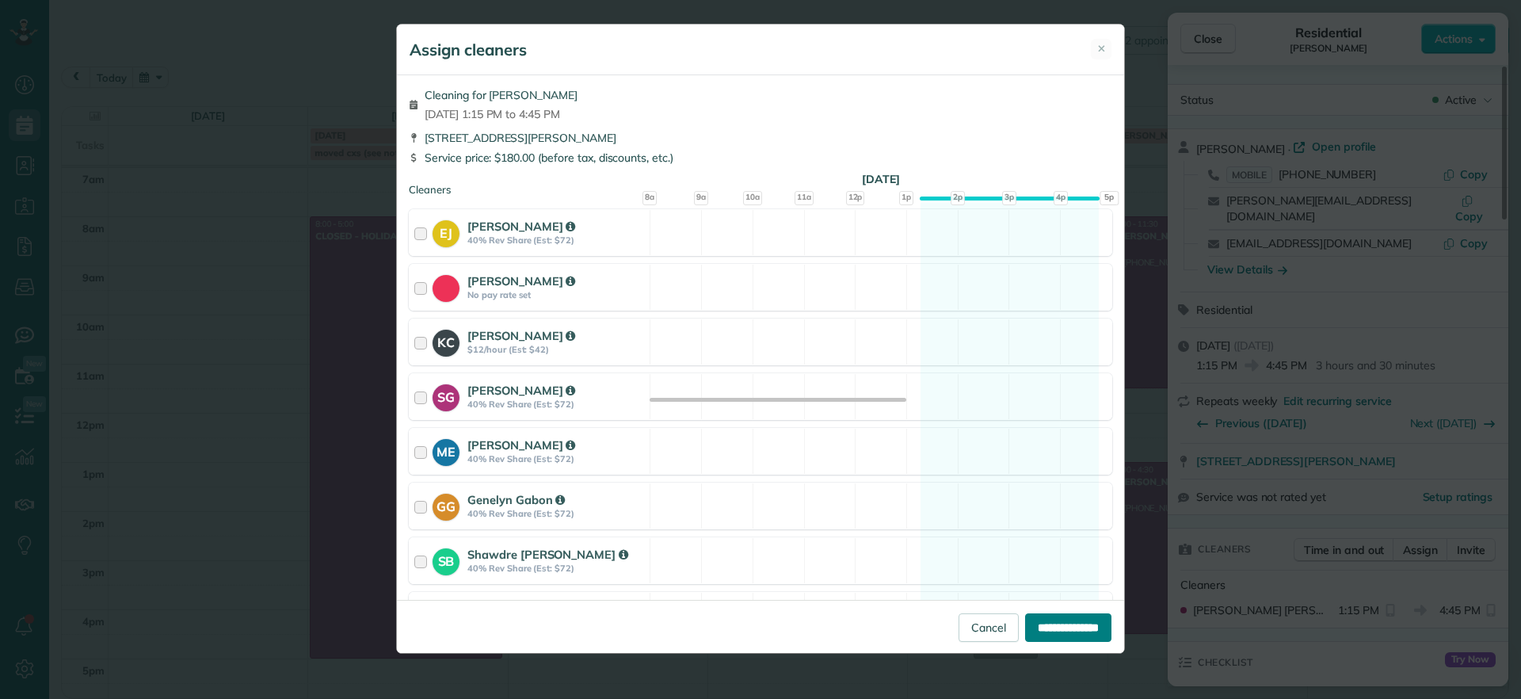
click at [1078, 623] on input "**********" at bounding box center [1068, 627] width 86 height 29
type input "**********"
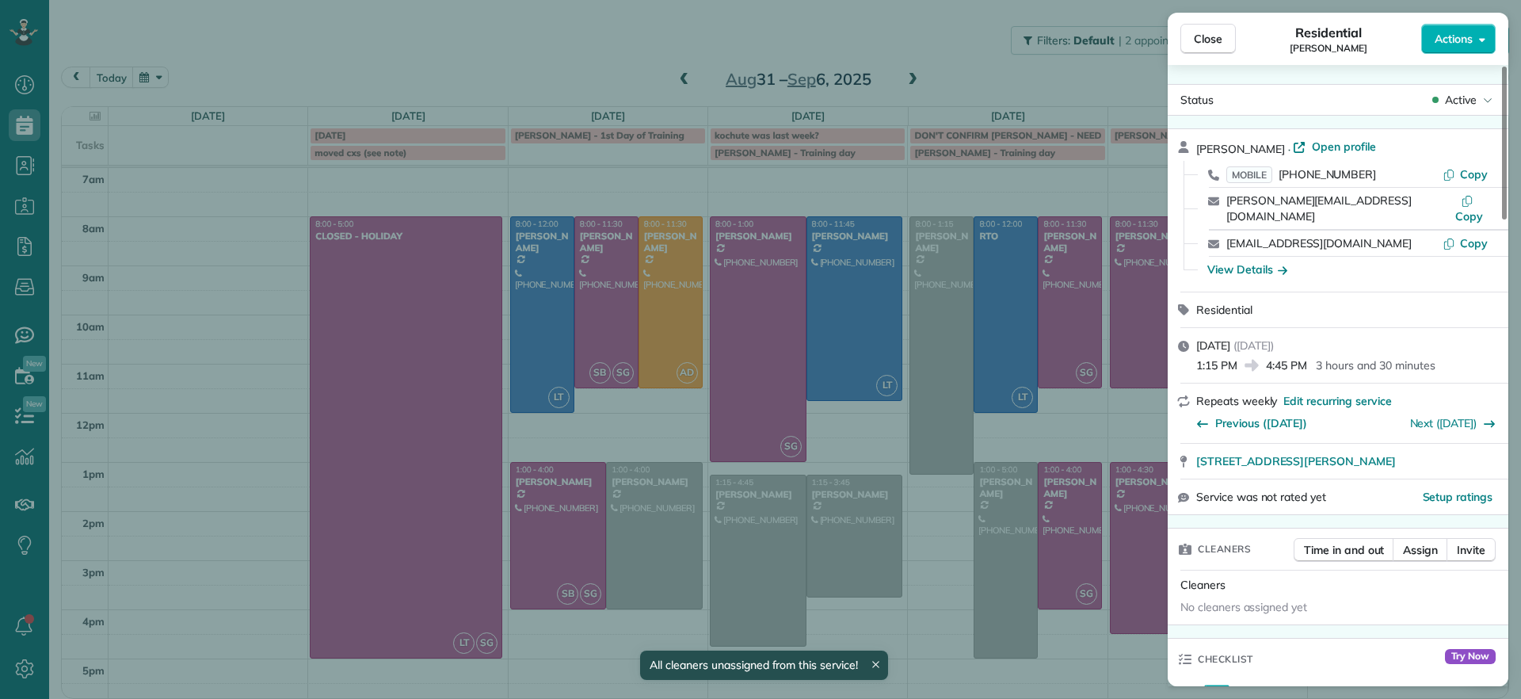
click at [940, 608] on div "Close Residential James Crenshaw Actions Status Active James Crenshaw · Open pr…" at bounding box center [760, 349] width 1521 height 699
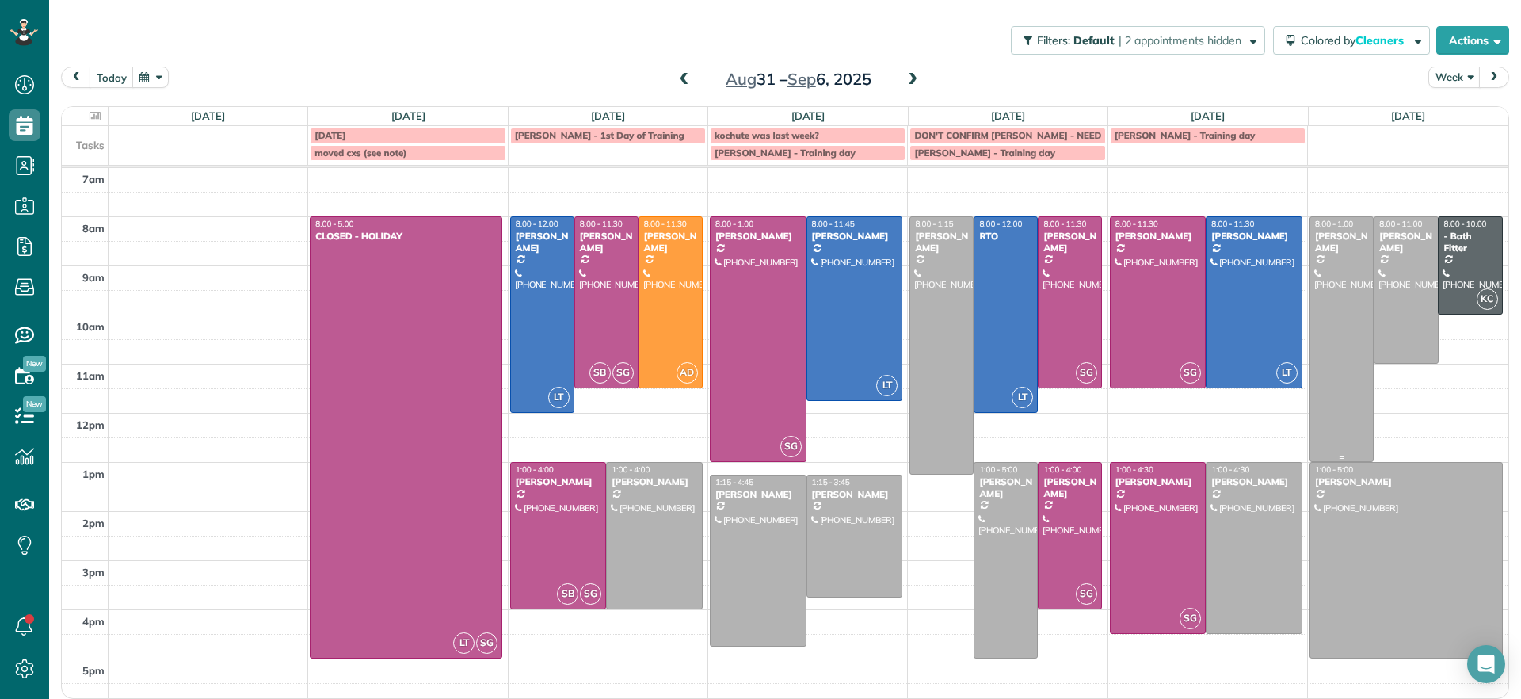
click at [1328, 369] on div at bounding box center [1341, 339] width 63 height 244
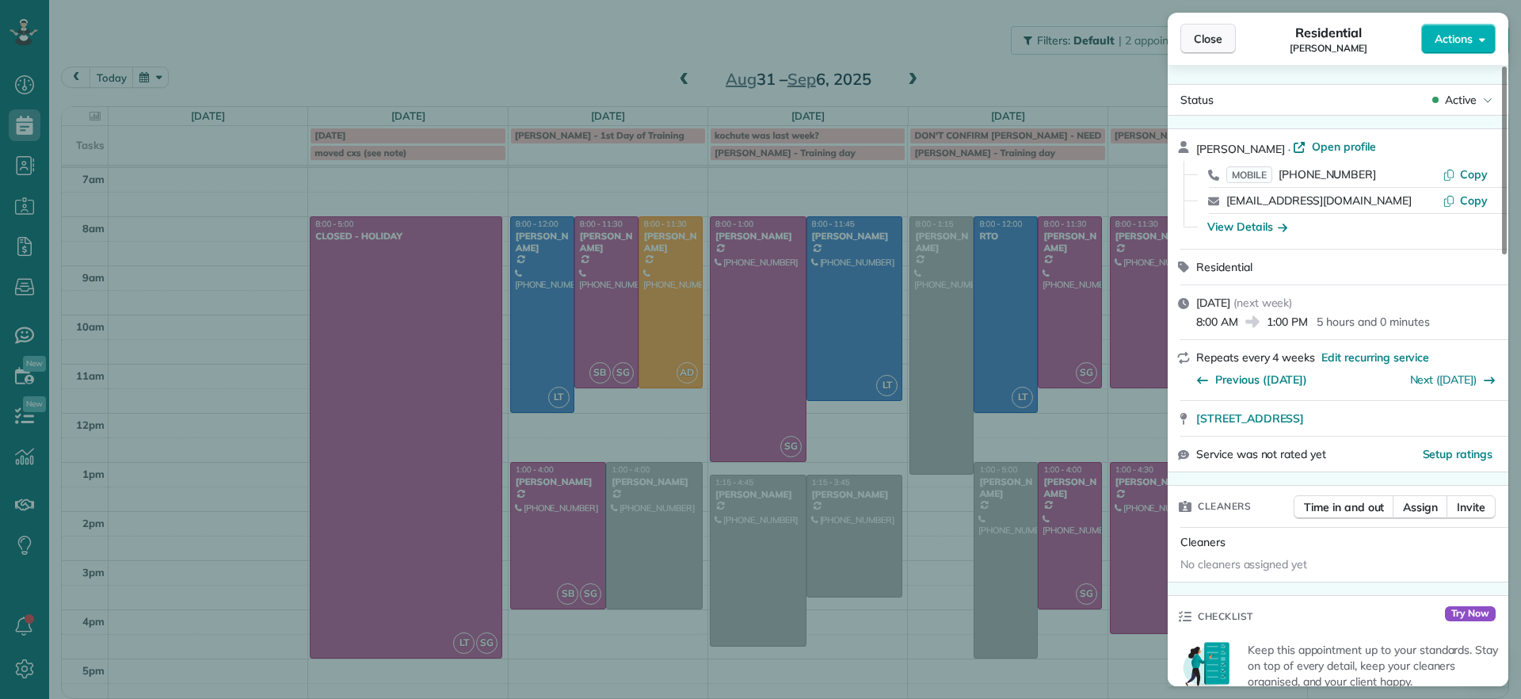
click at [1224, 43] on button "Close" at bounding box center [1207, 39] width 55 height 30
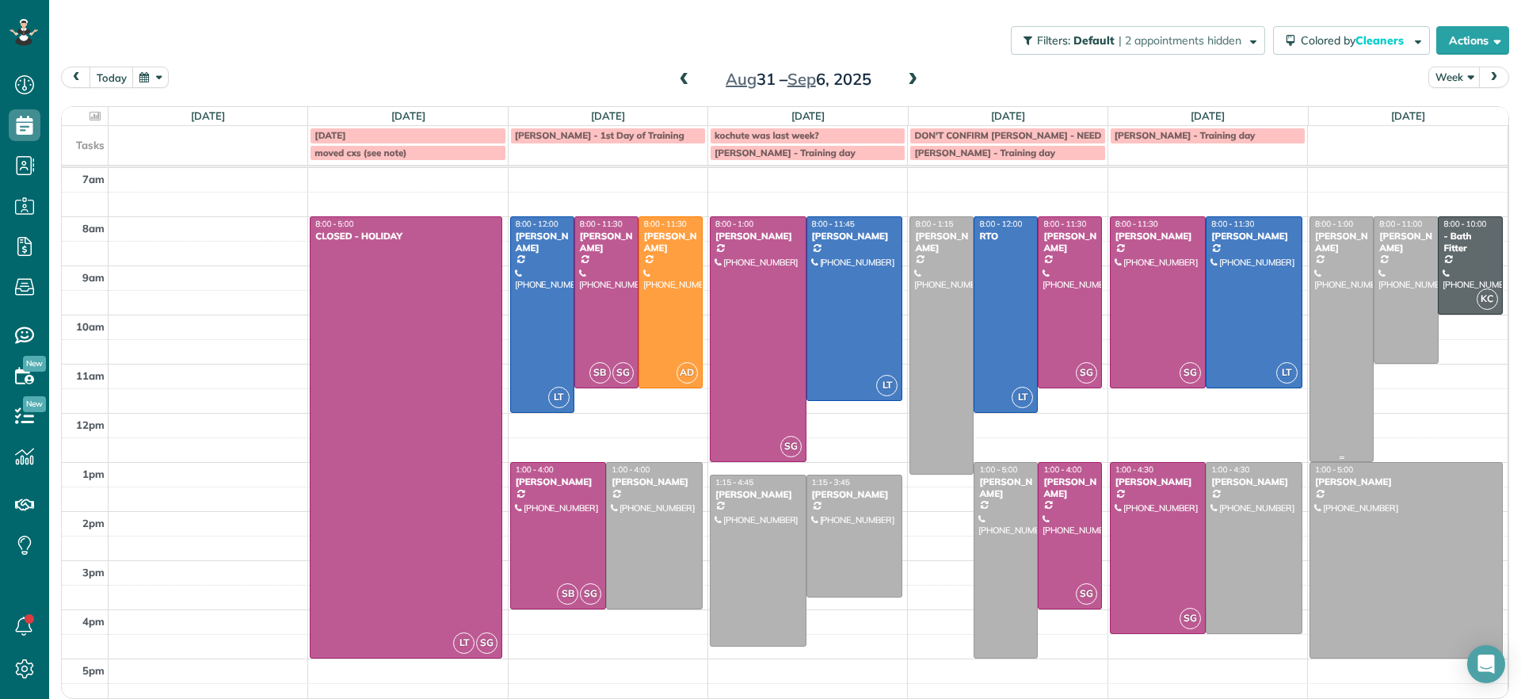
click at [1328, 266] on div at bounding box center [1341, 339] width 63 height 244
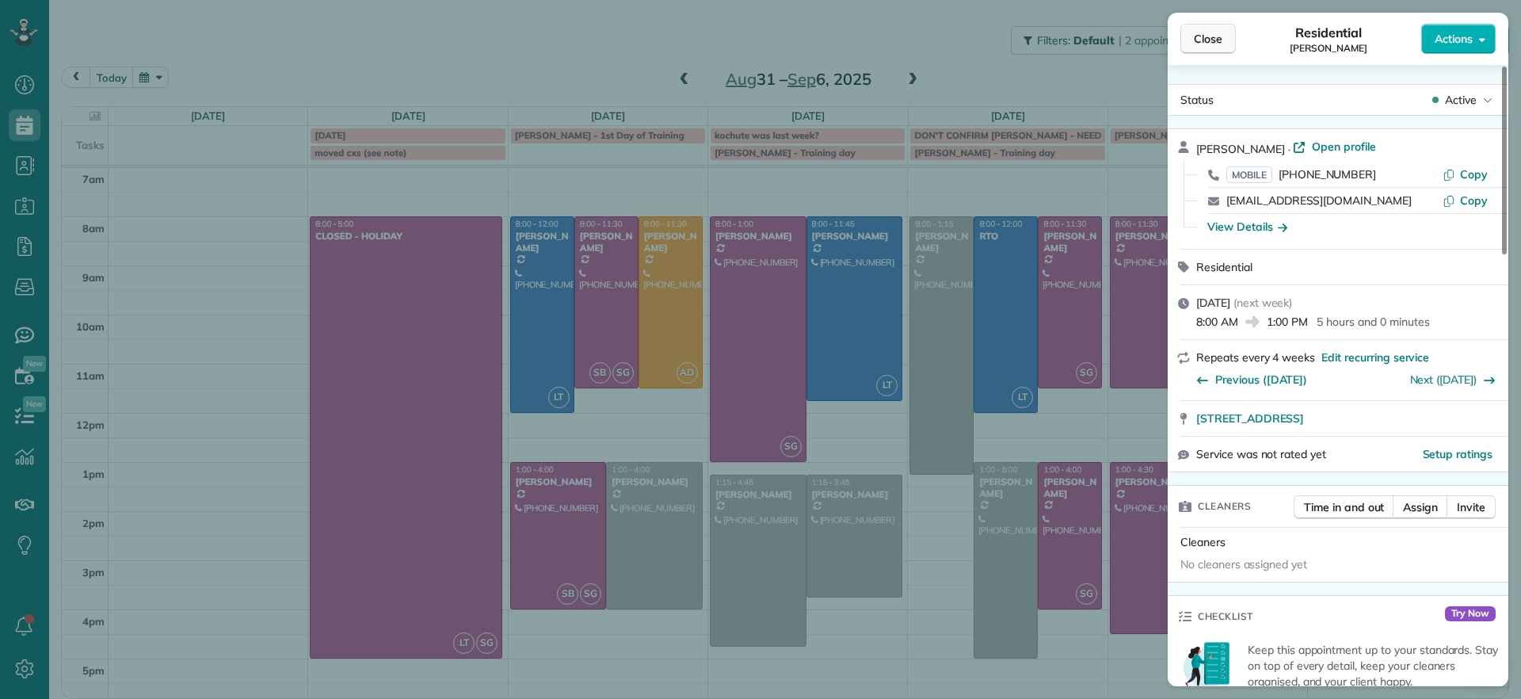
click at [1206, 46] on span "Close" at bounding box center [1208, 39] width 29 height 16
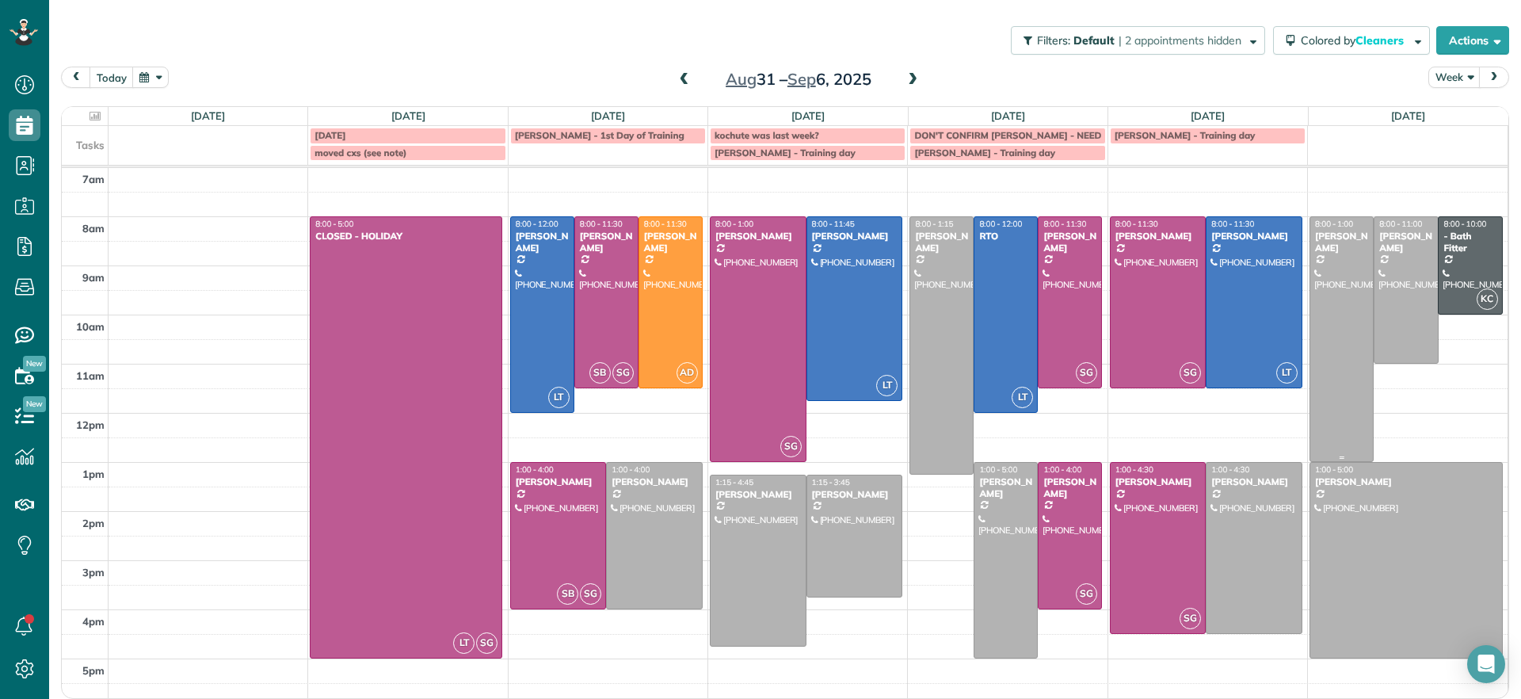
click at [1350, 320] on div at bounding box center [1341, 339] width 63 height 244
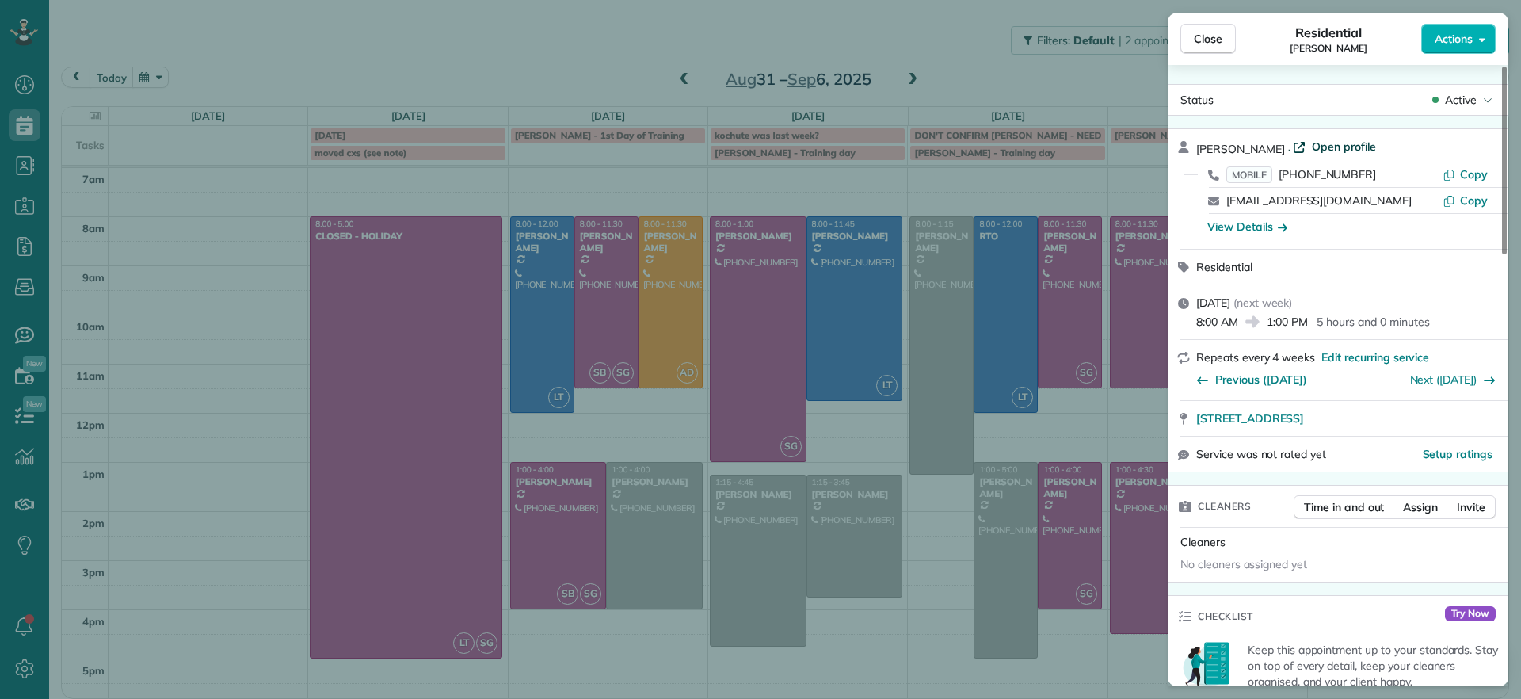
click at [1316, 149] on span "Open profile" at bounding box center [1344, 147] width 64 height 16
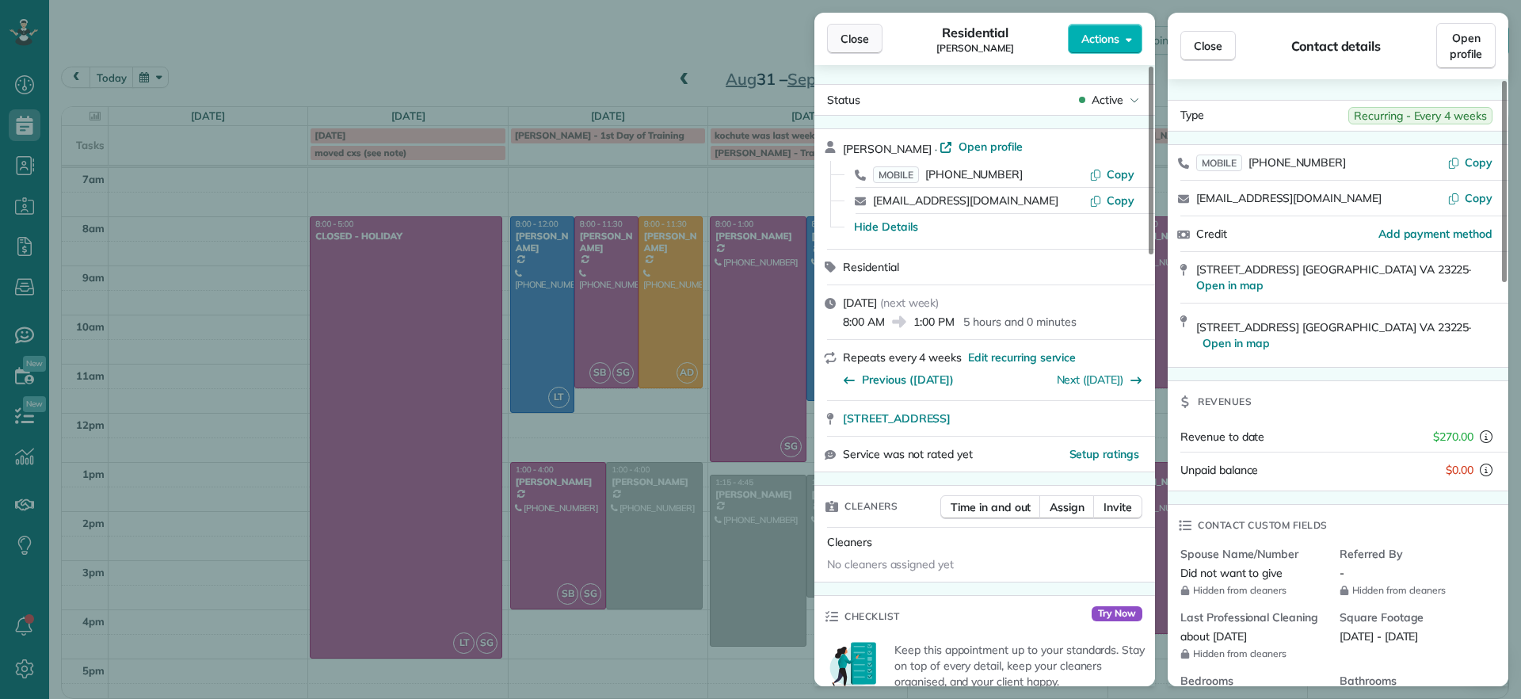
click at [859, 25] on button "Close" at bounding box center [854, 39] width 55 height 30
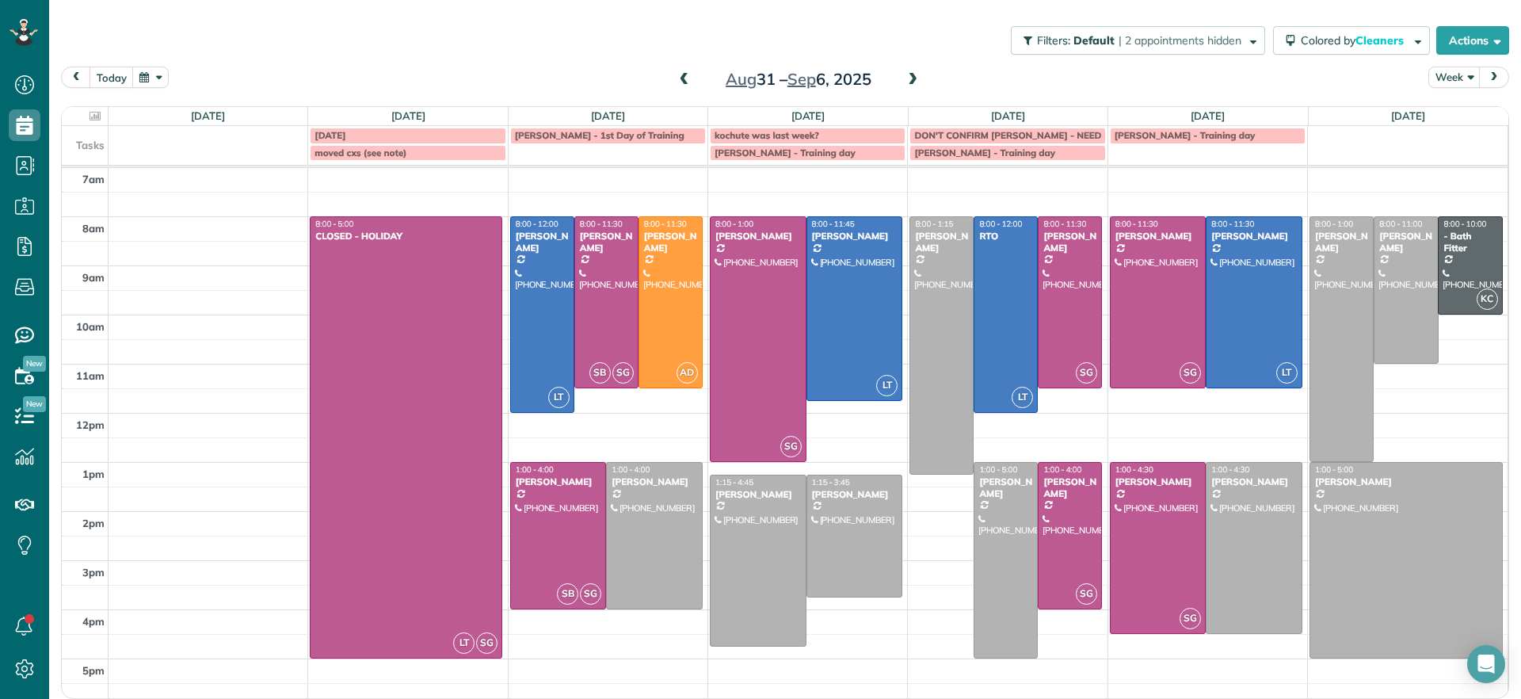
click at [676, 82] on span at bounding box center [684, 80] width 17 height 14
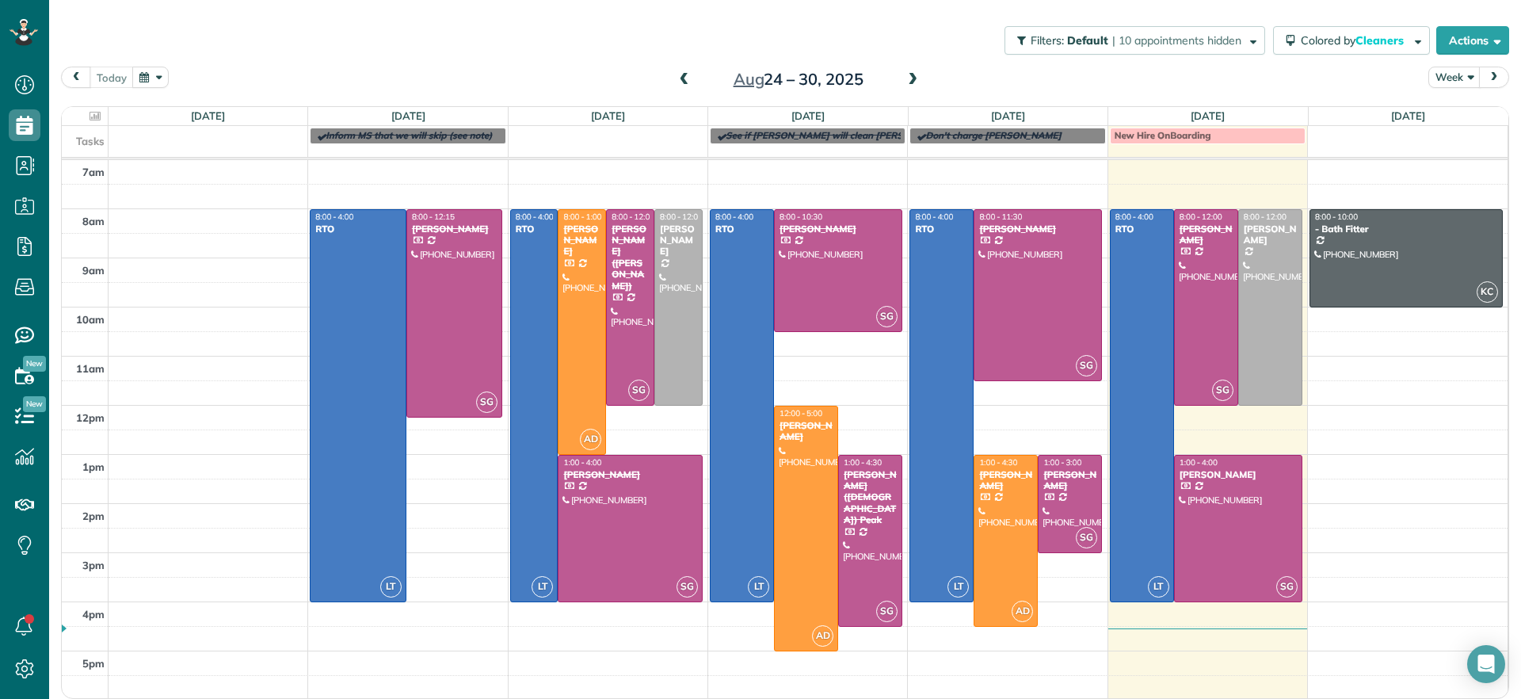
click at [904, 81] on span at bounding box center [912, 80] width 17 height 14
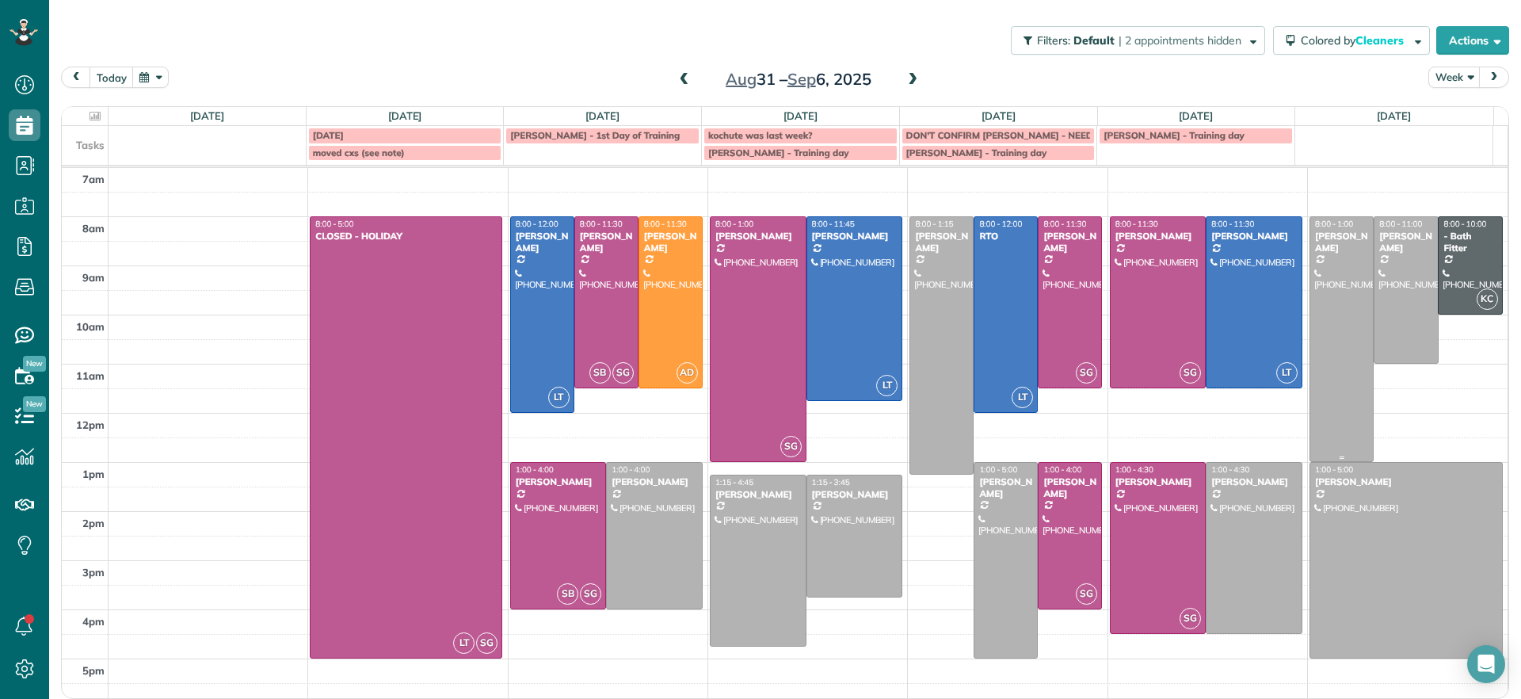
click at [1310, 256] on div at bounding box center [1341, 339] width 63 height 244
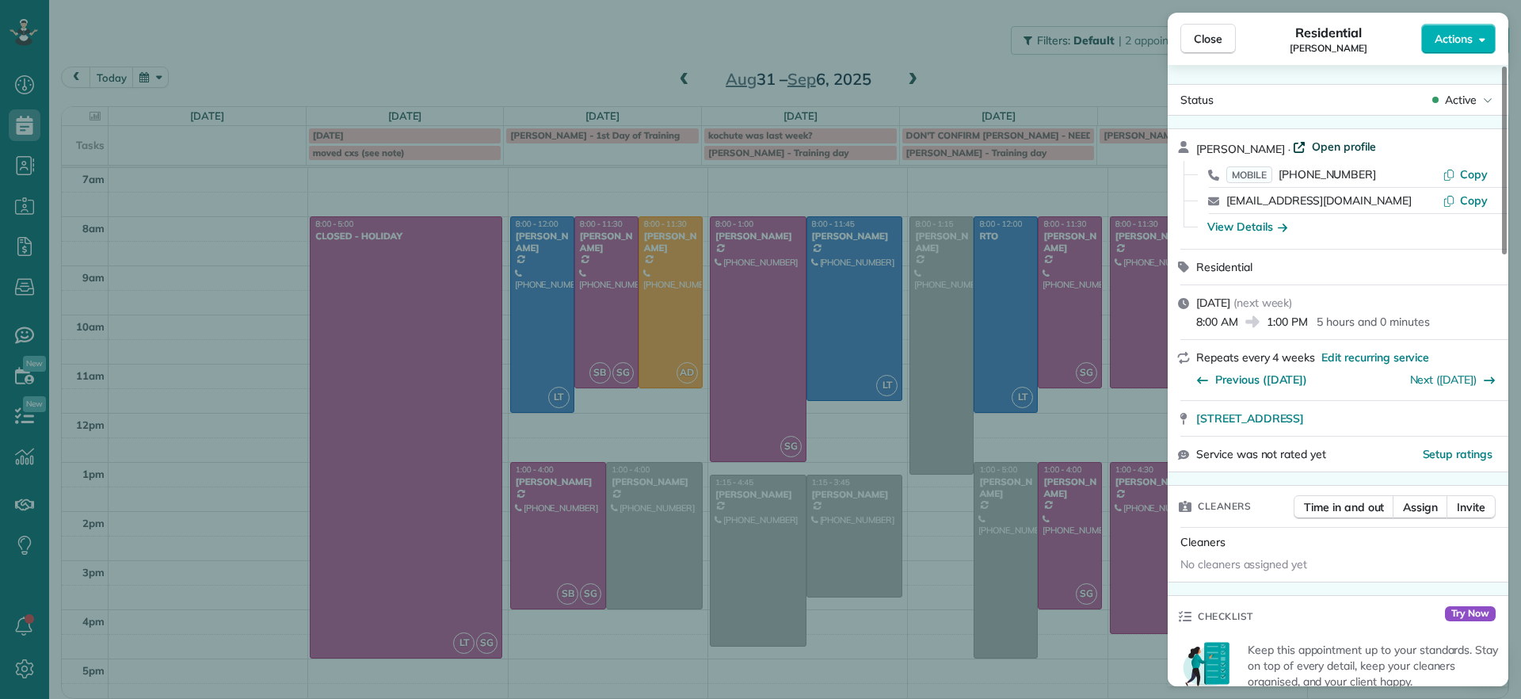
click at [1336, 152] on span "Open profile" at bounding box center [1344, 147] width 64 height 16
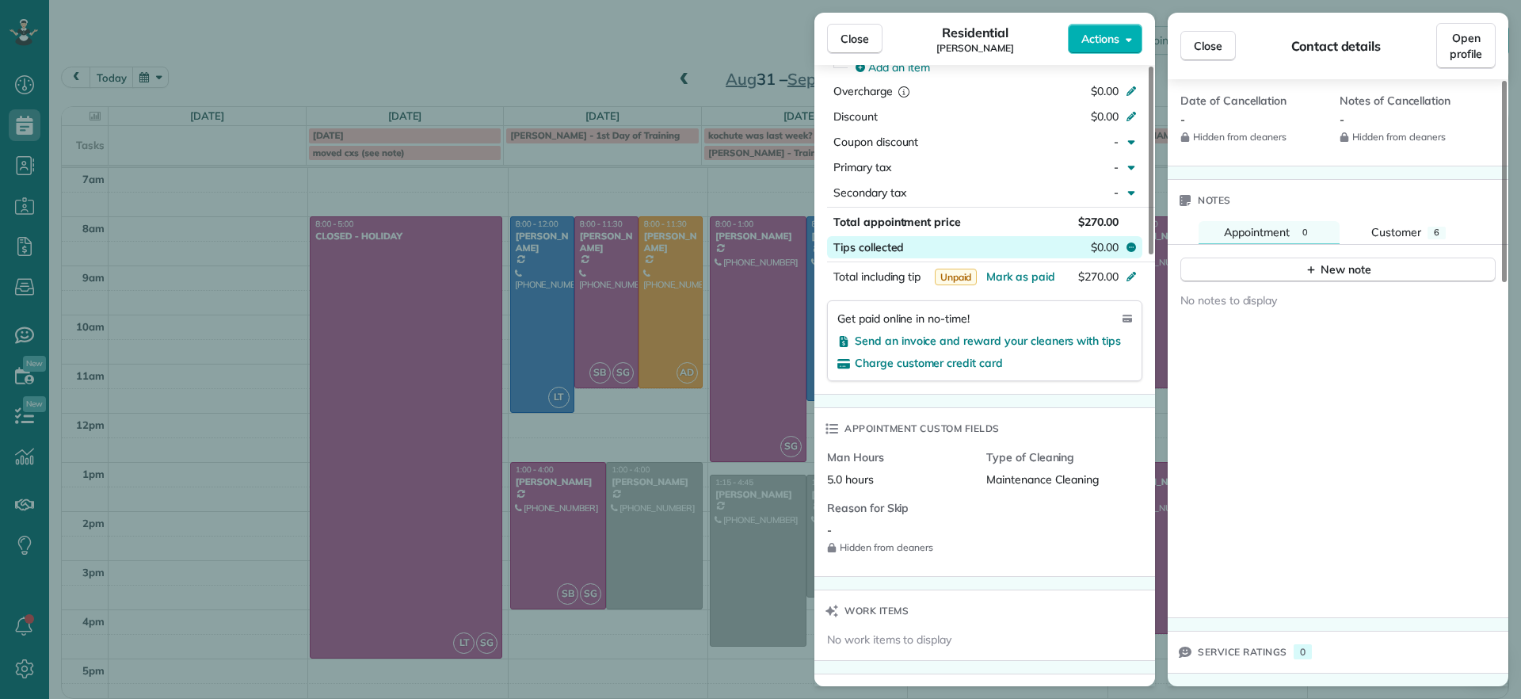
scroll to position [1287, 0]
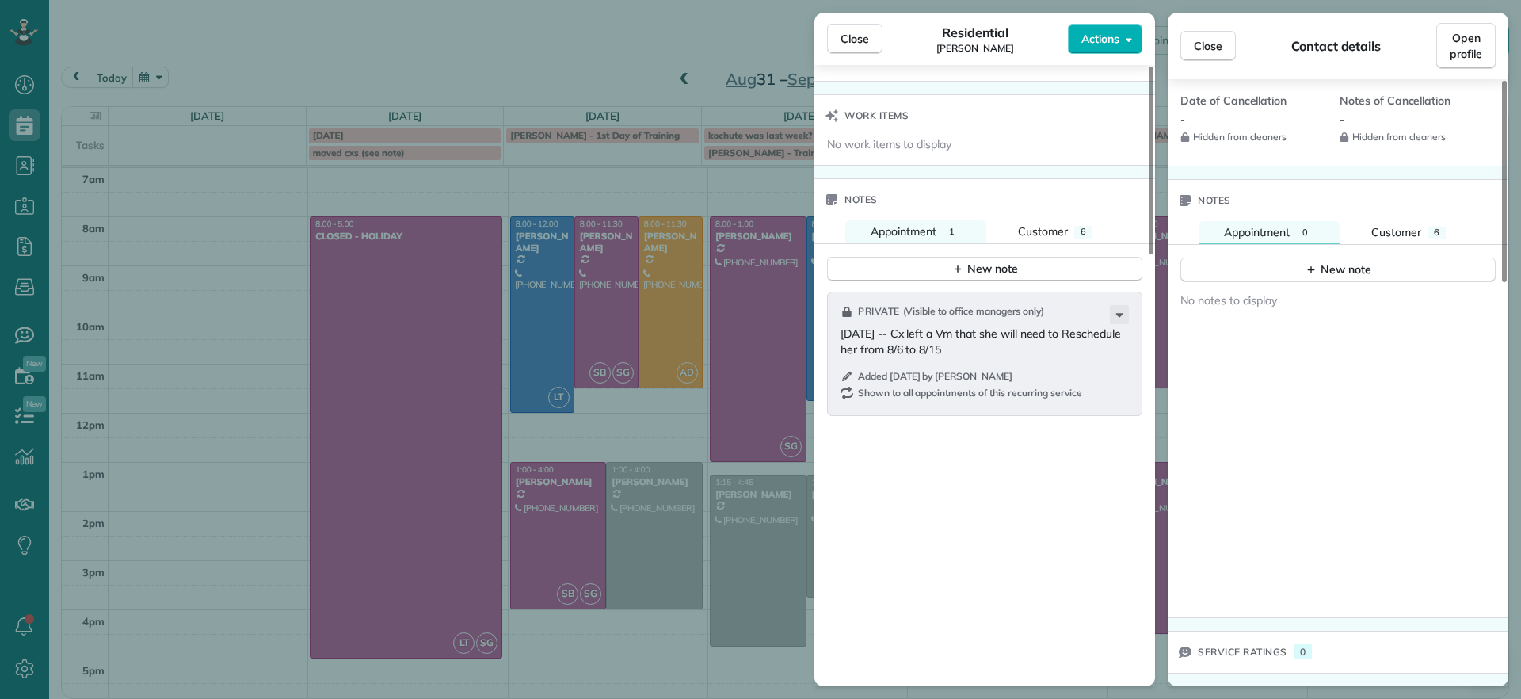
drag, startPoint x: 874, startPoint y: 36, endPoint x: 954, endPoint y: 386, distance: 359.2
click at [954, 382] on div "Close Residential Kellie Koshute Actions Status Active Kellie Koshute · Open pr…" at bounding box center [984, 349] width 341 height 673
click at [869, 29] on button "Close" at bounding box center [854, 39] width 55 height 30
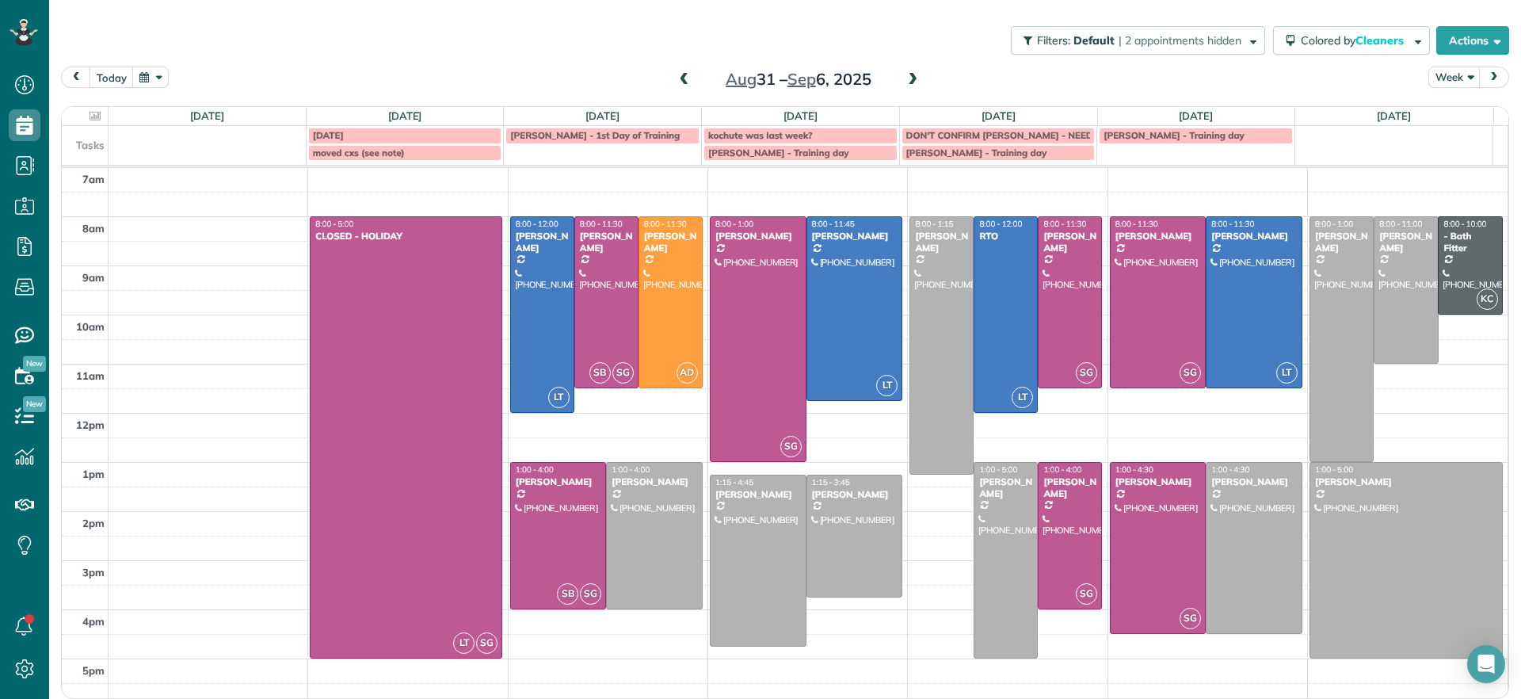
click at [905, 83] on span at bounding box center [912, 80] width 17 height 14
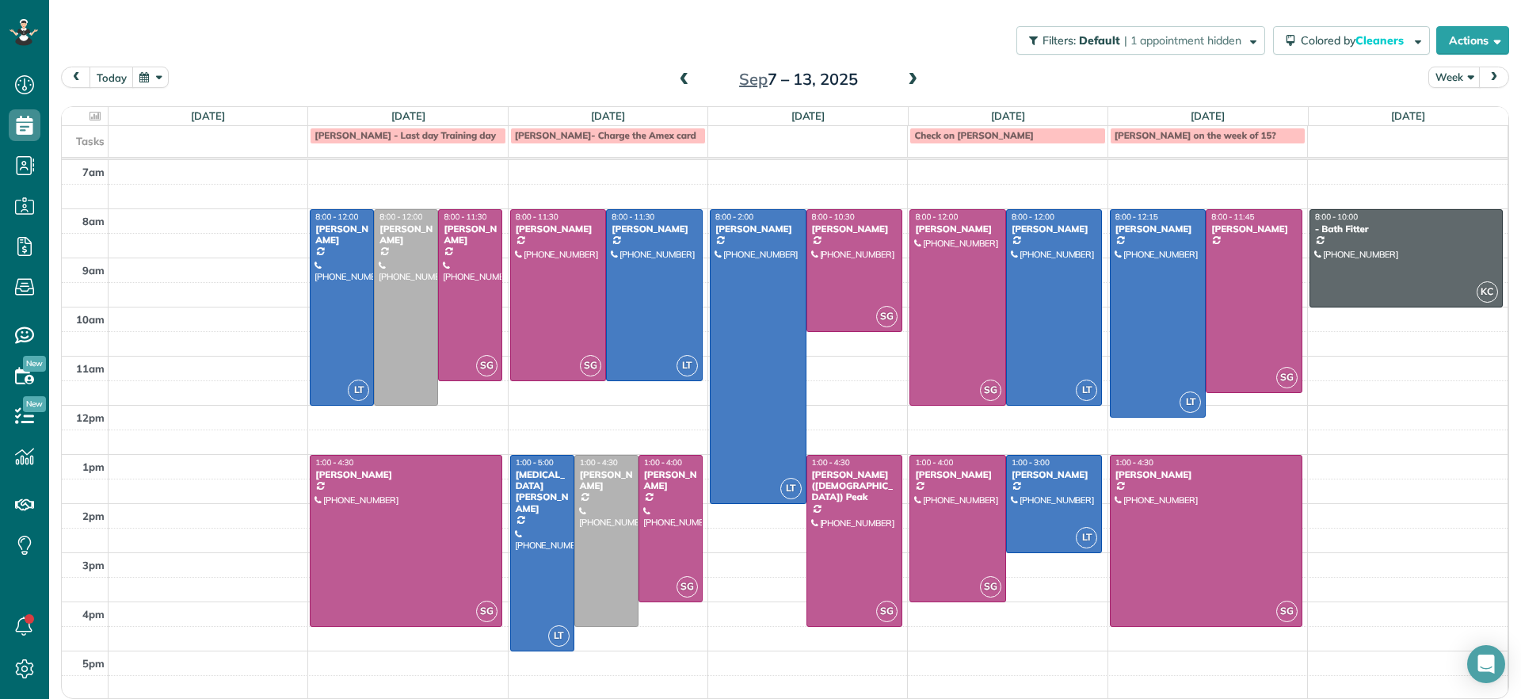
click at [677, 84] on span at bounding box center [684, 80] width 17 height 14
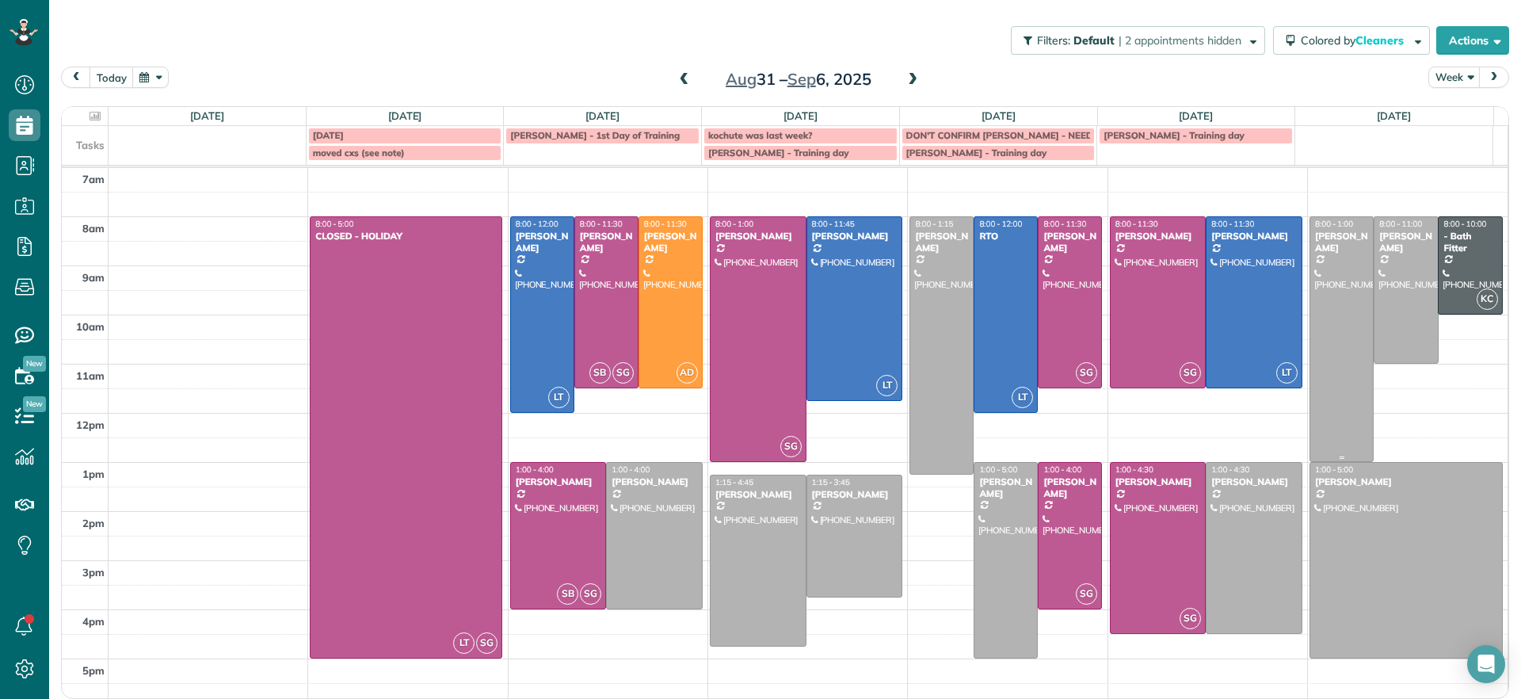
click at [1313, 317] on div at bounding box center [1341, 339] width 63 height 244
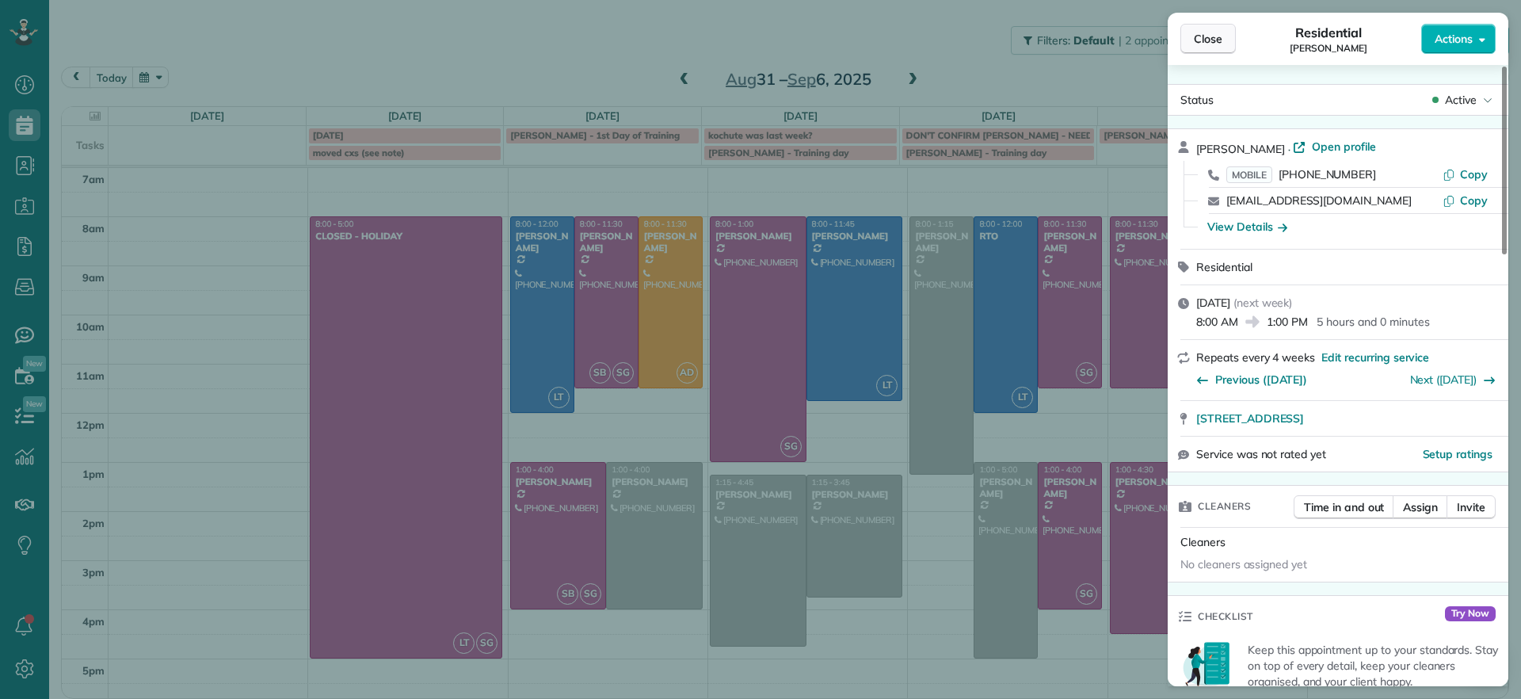
click at [1210, 40] on span "Close" at bounding box center [1208, 39] width 29 height 16
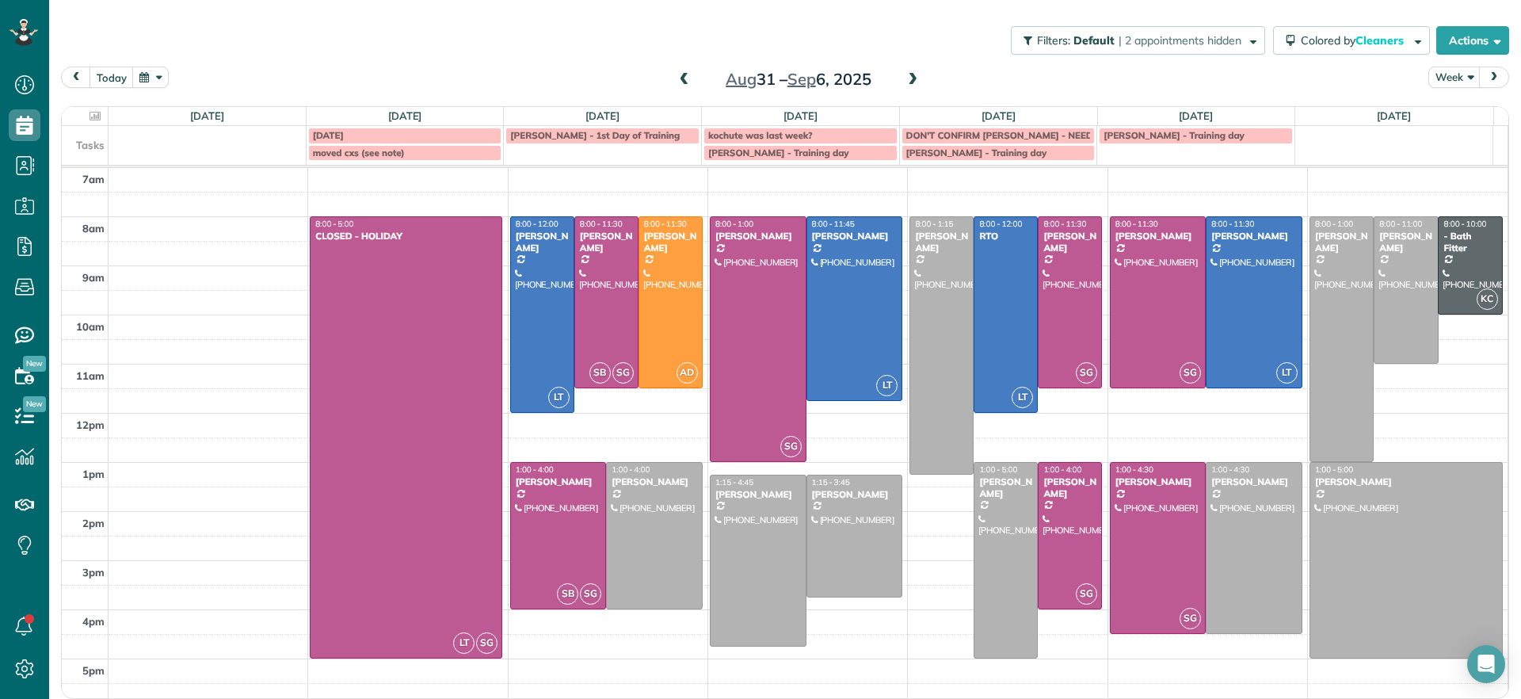
click at [676, 82] on span at bounding box center [684, 80] width 17 height 14
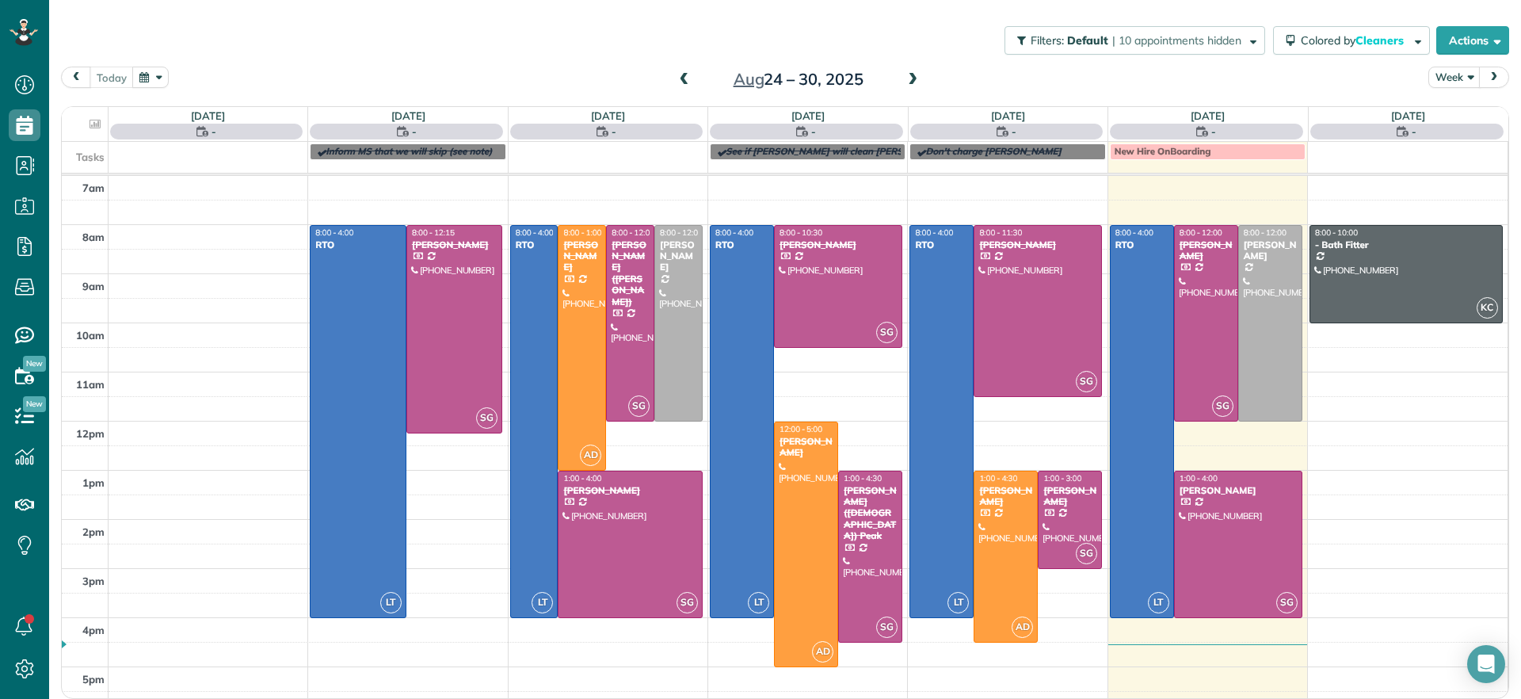
click at [676, 82] on span at bounding box center [684, 80] width 17 height 14
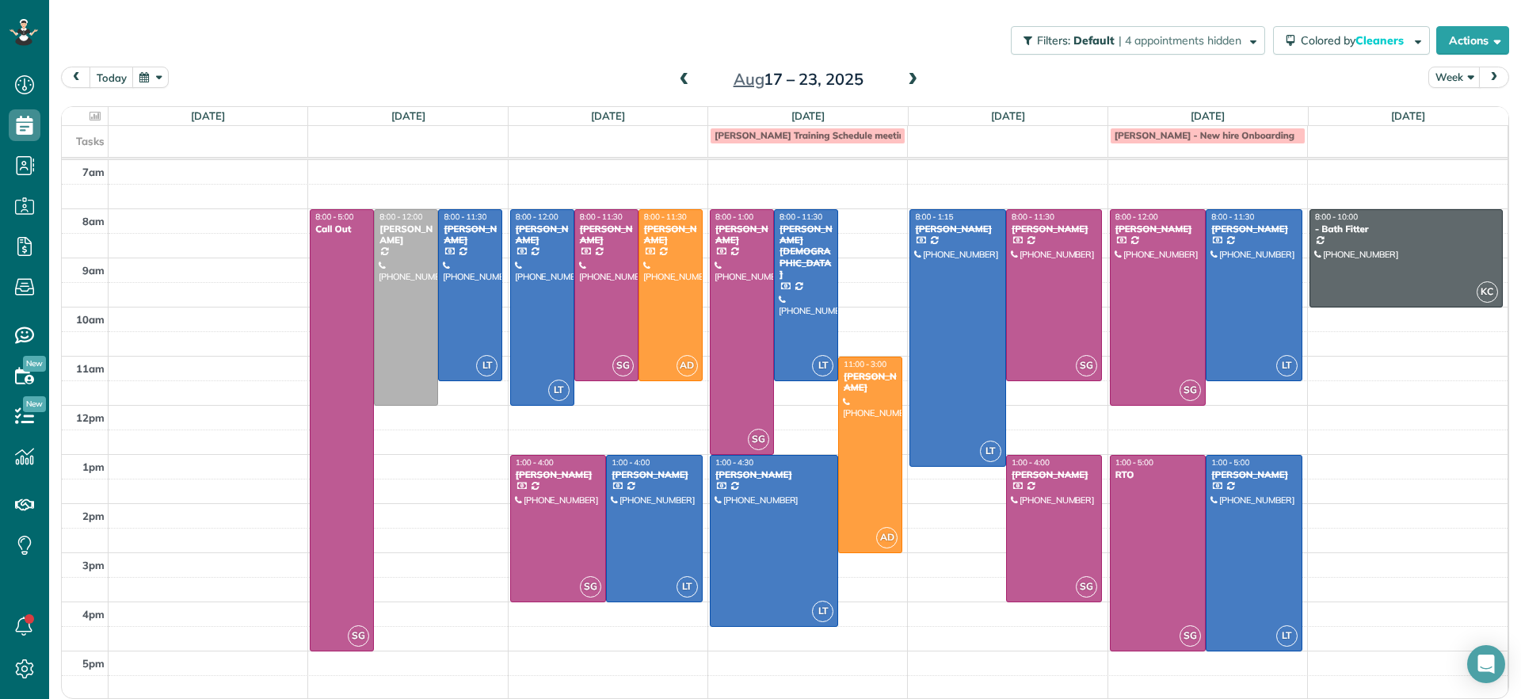
click at [677, 83] on span at bounding box center [684, 80] width 17 height 14
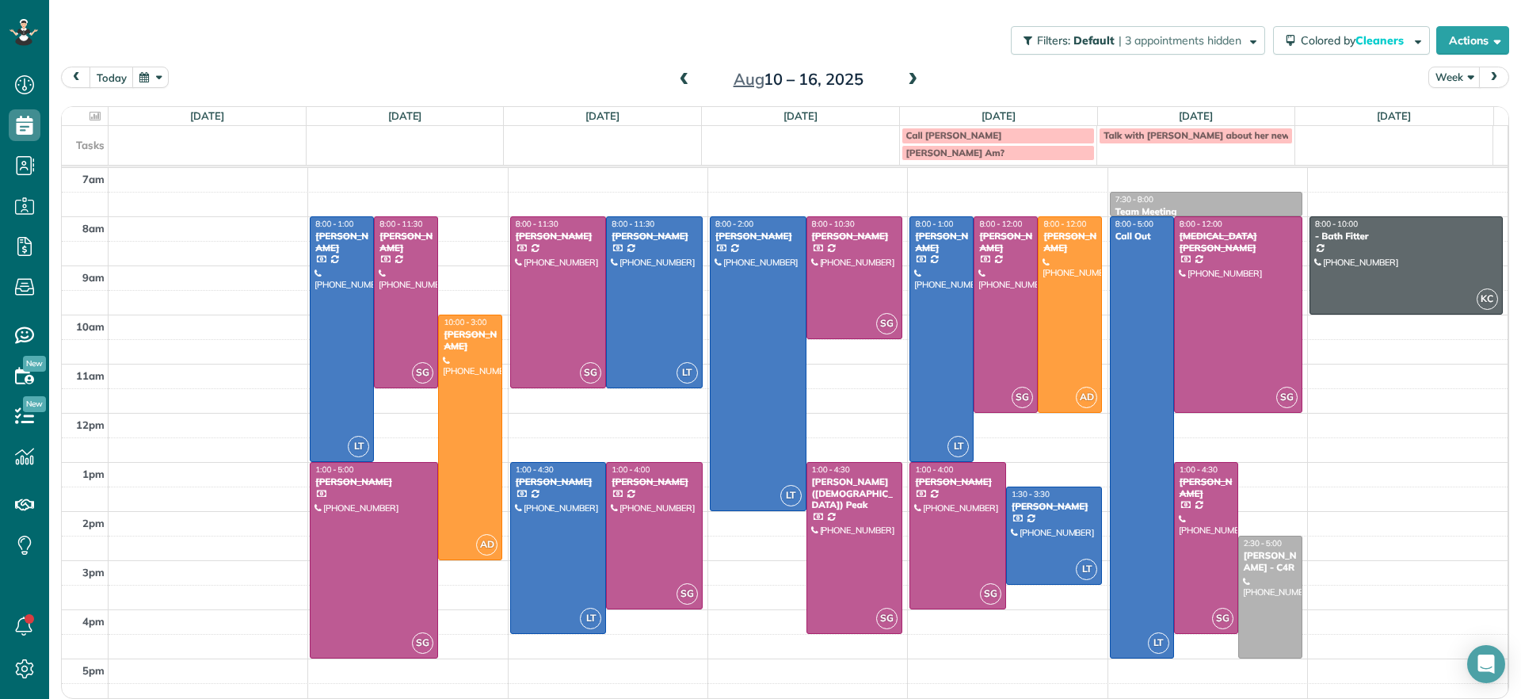
click at [904, 82] on span at bounding box center [912, 80] width 17 height 14
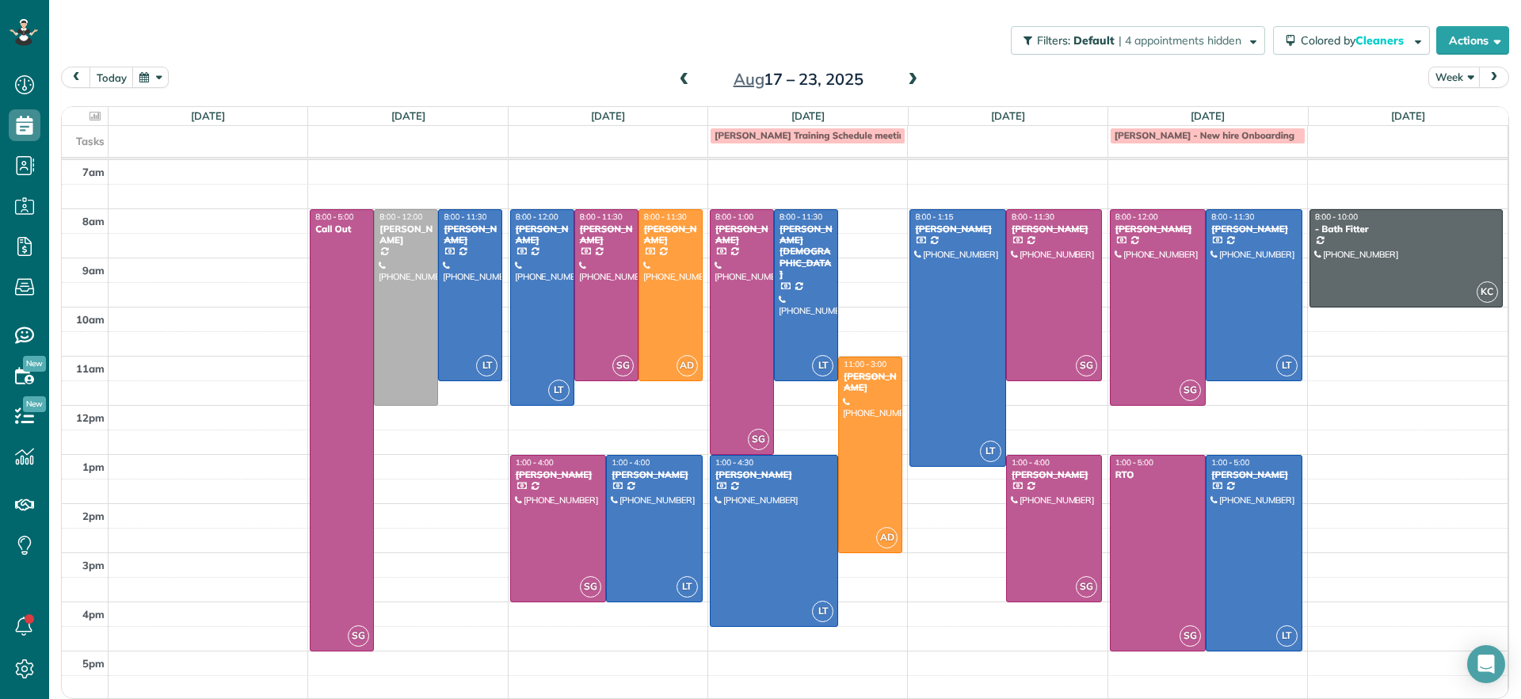
click at [904, 82] on span at bounding box center [912, 80] width 17 height 14
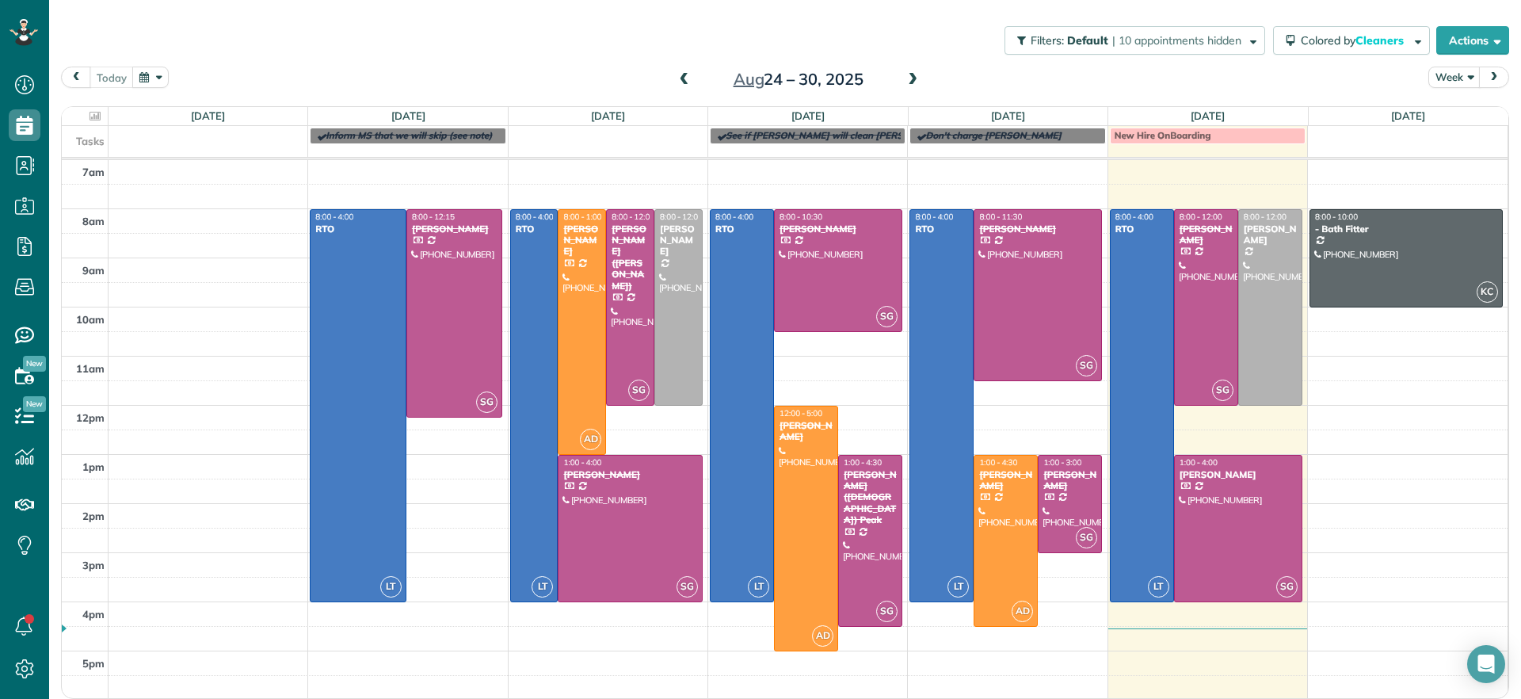
click at [904, 82] on span at bounding box center [912, 80] width 17 height 14
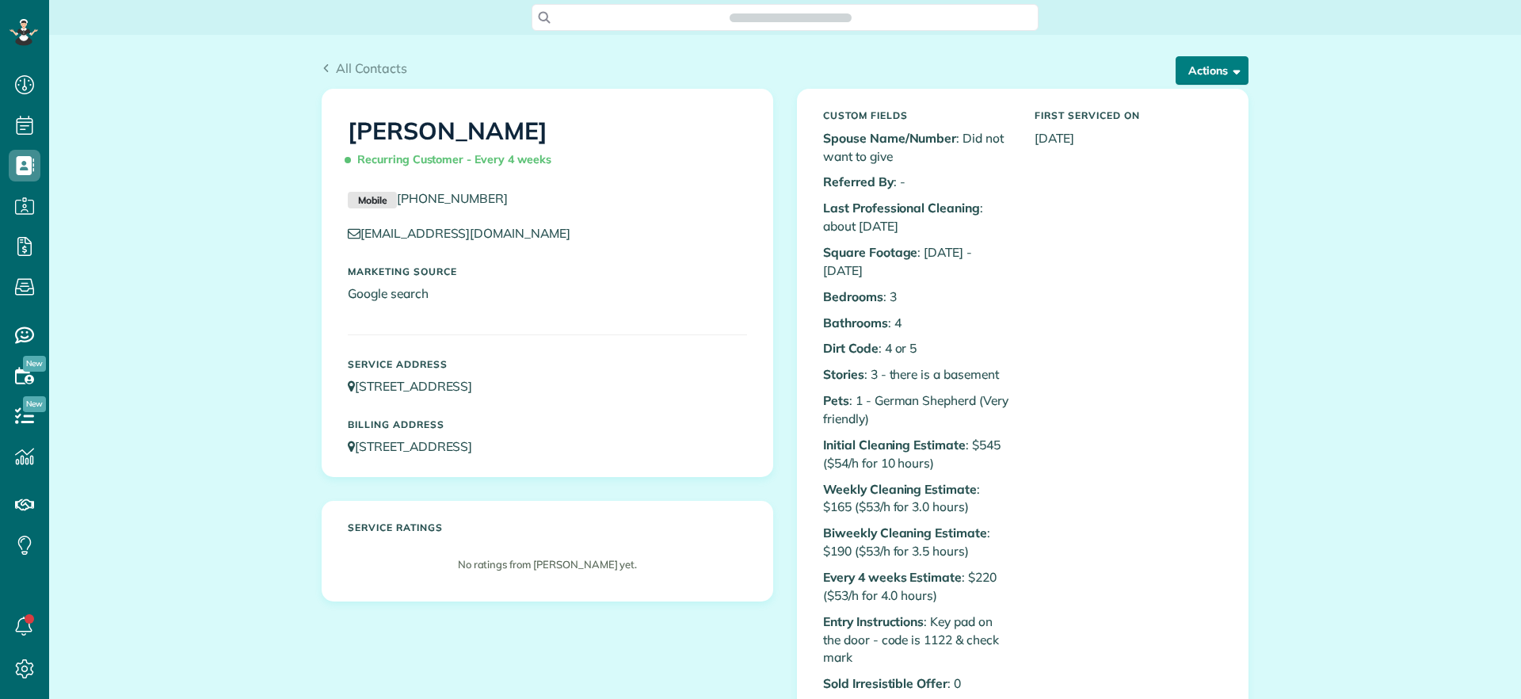
scroll to position [7, 7]
click at [1218, 67] on button "Actions" at bounding box center [1212, 70] width 73 height 29
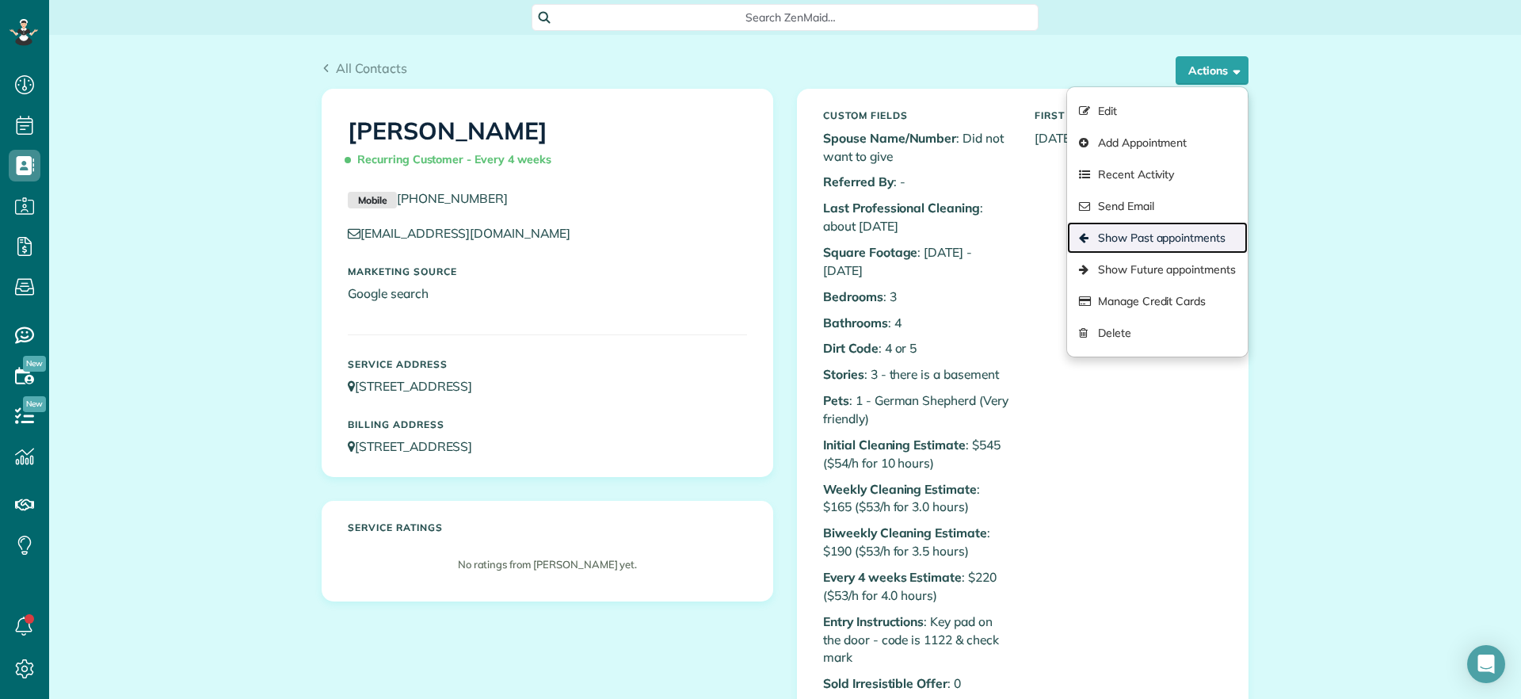
click at [1167, 238] on link "Show Past appointments" at bounding box center [1157, 238] width 181 height 32
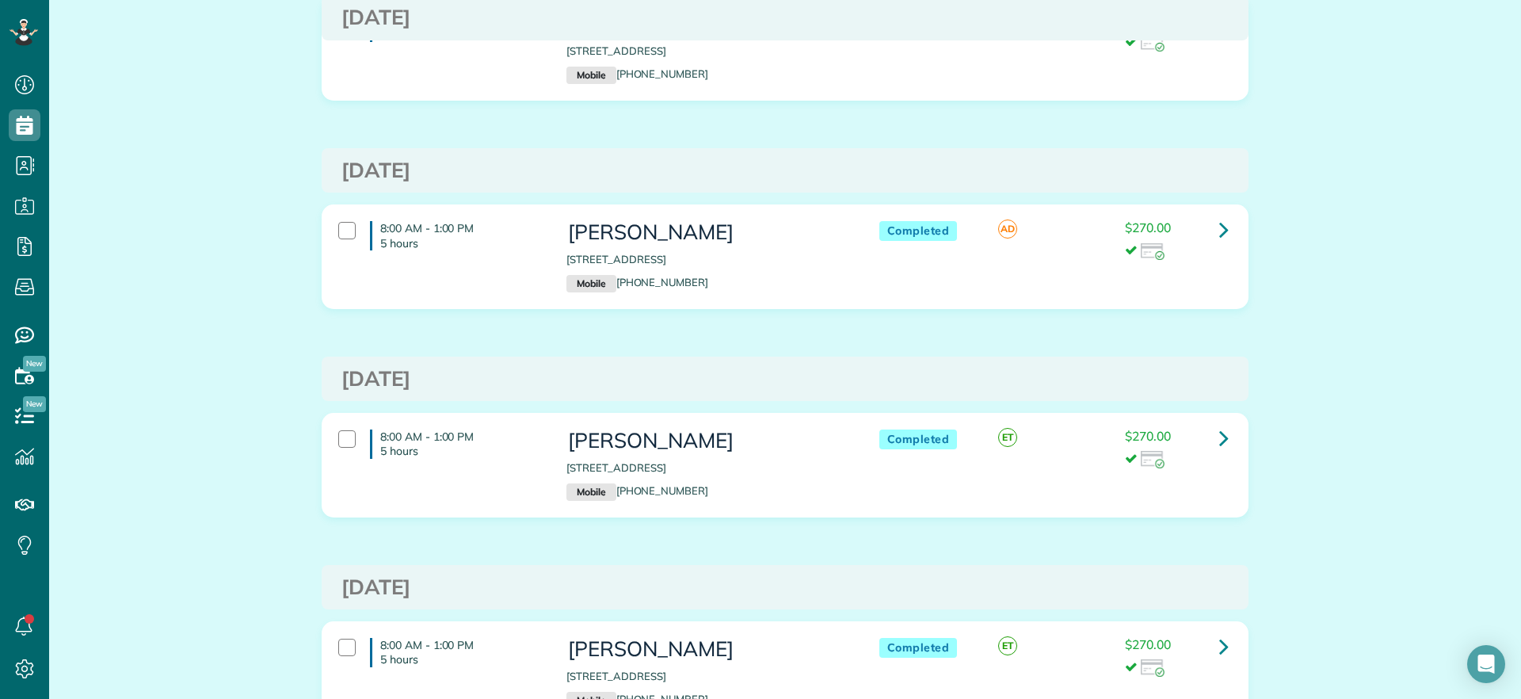
scroll to position [396, 0]
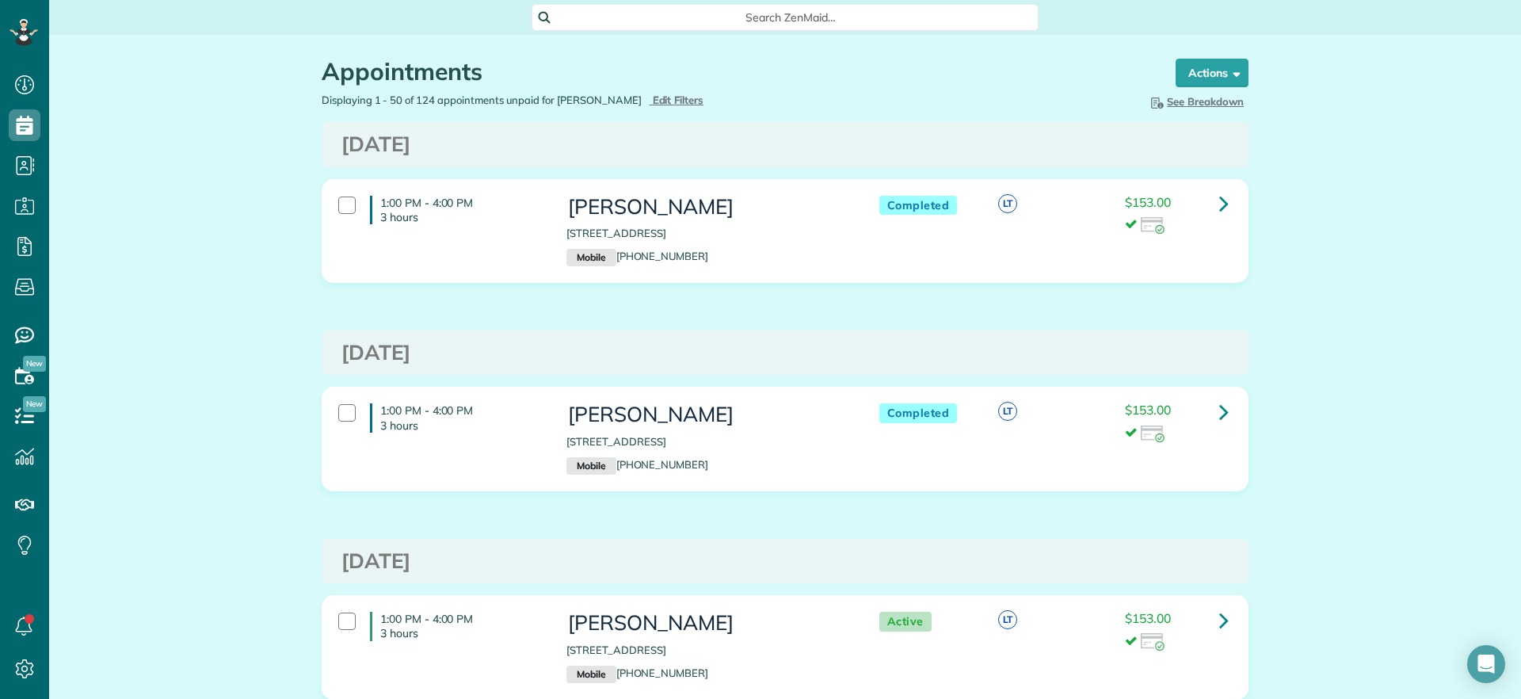
scroll to position [1485, 0]
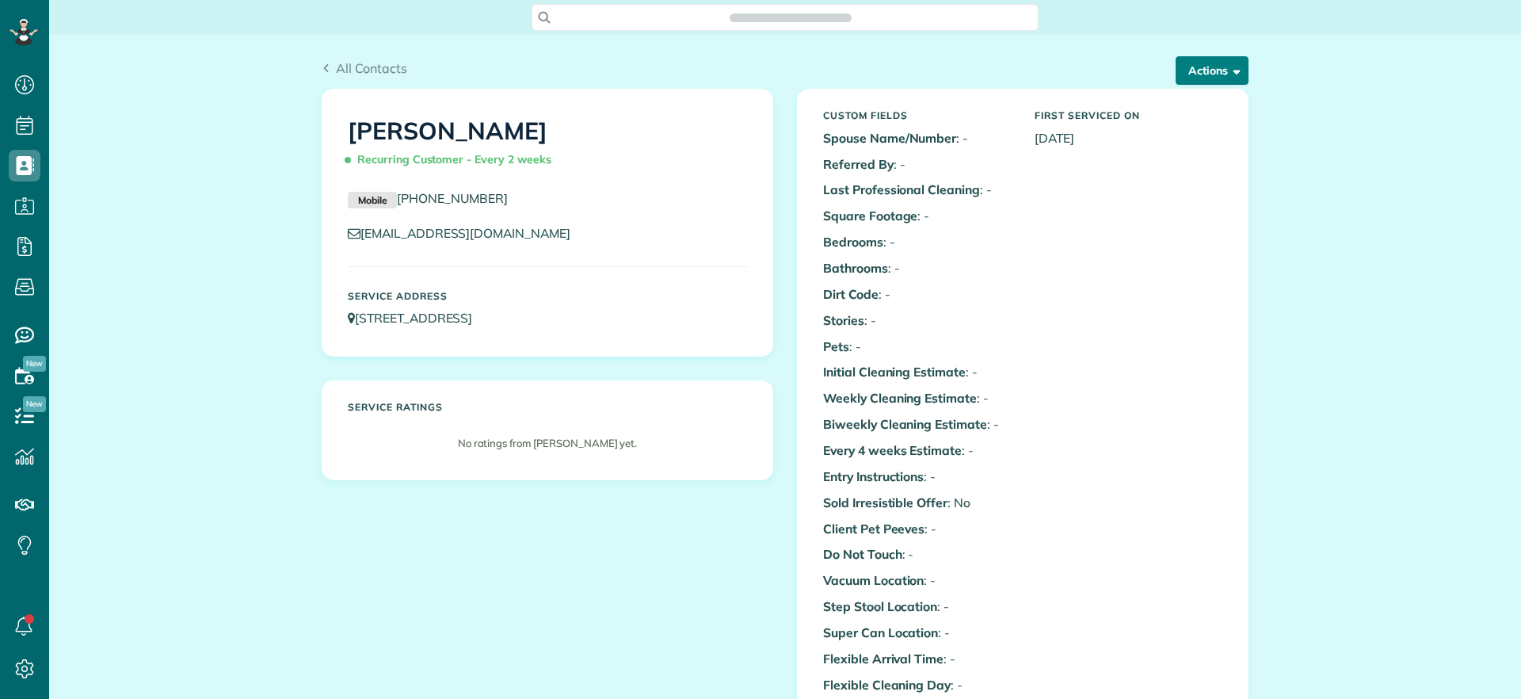
scroll to position [699, 49]
click at [1208, 79] on button "Actions" at bounding box center [1212, 70] width 73 height 29
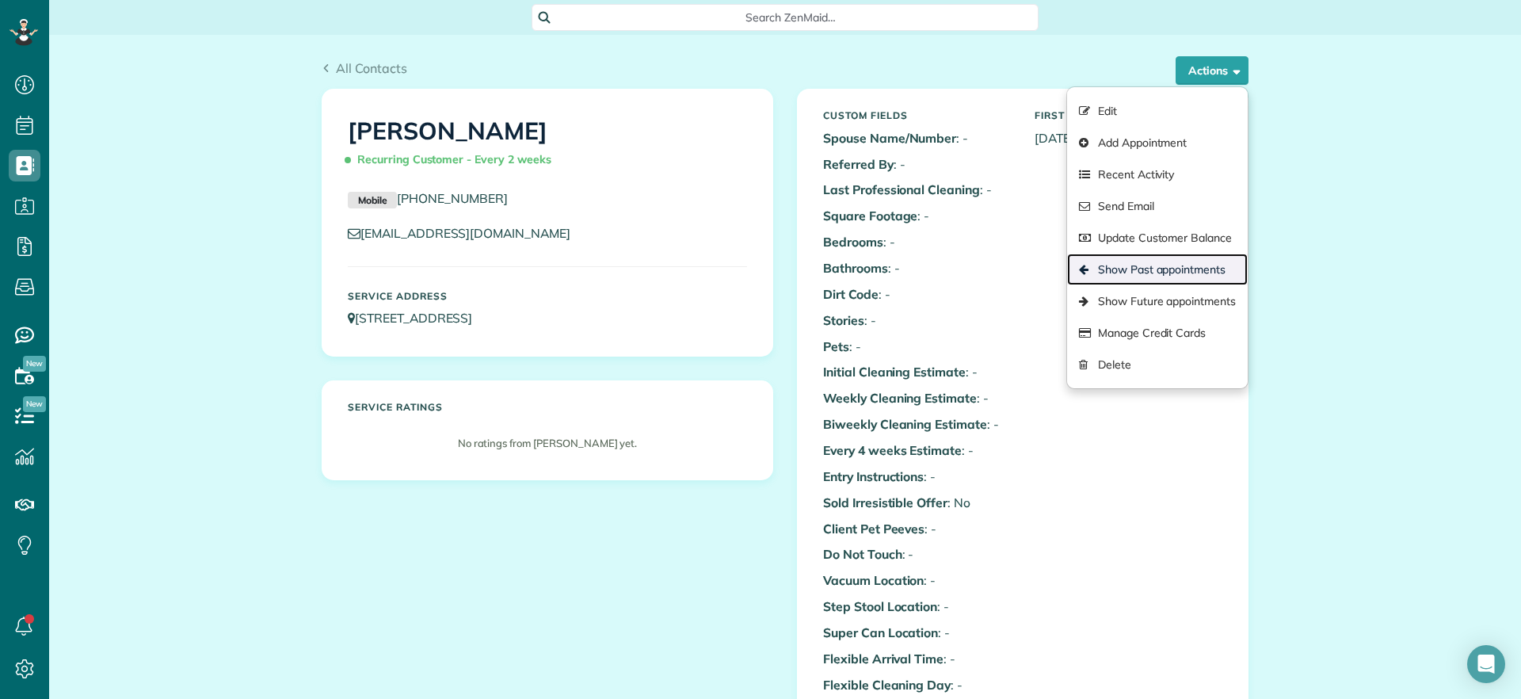
click at [1168, 267] on link "Show Past appointments" at bounding box center [1157, 269] width 181 height 32
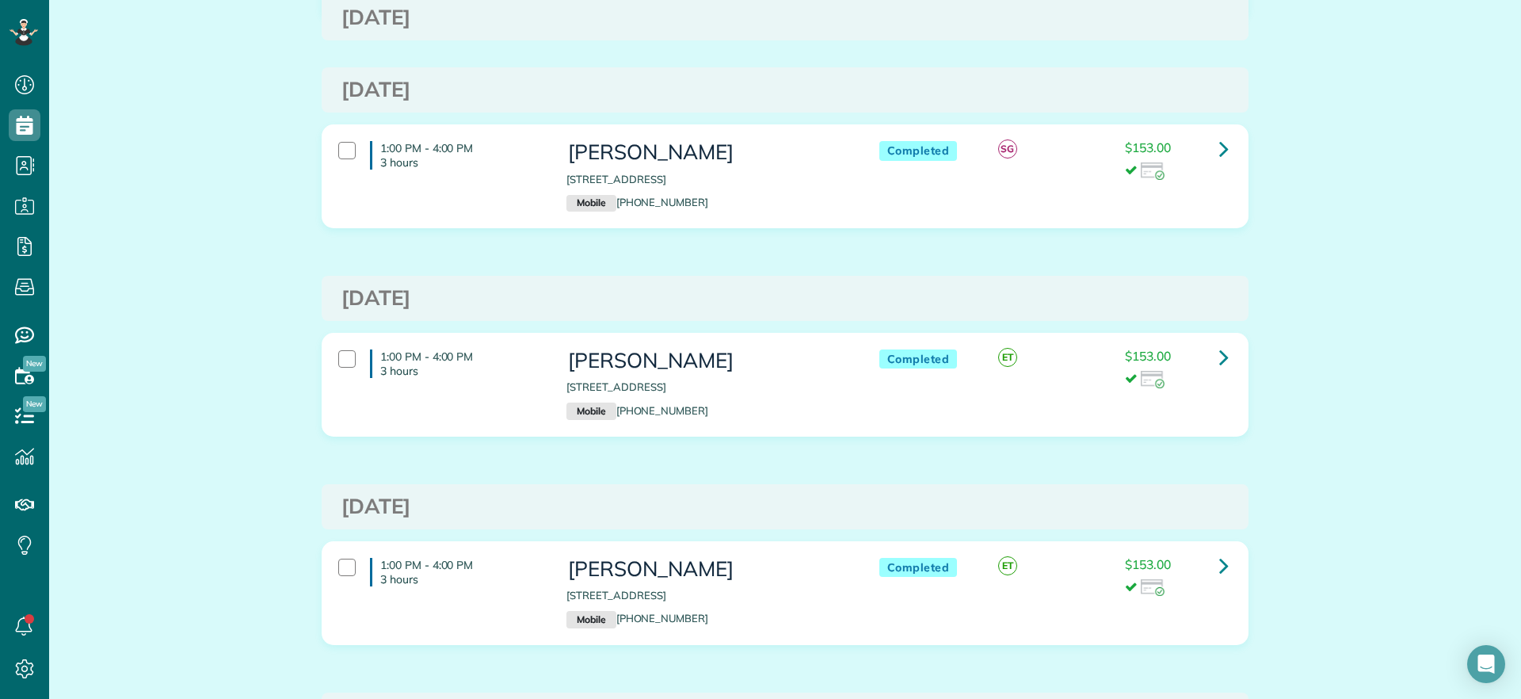
scroll to position [891, 0]
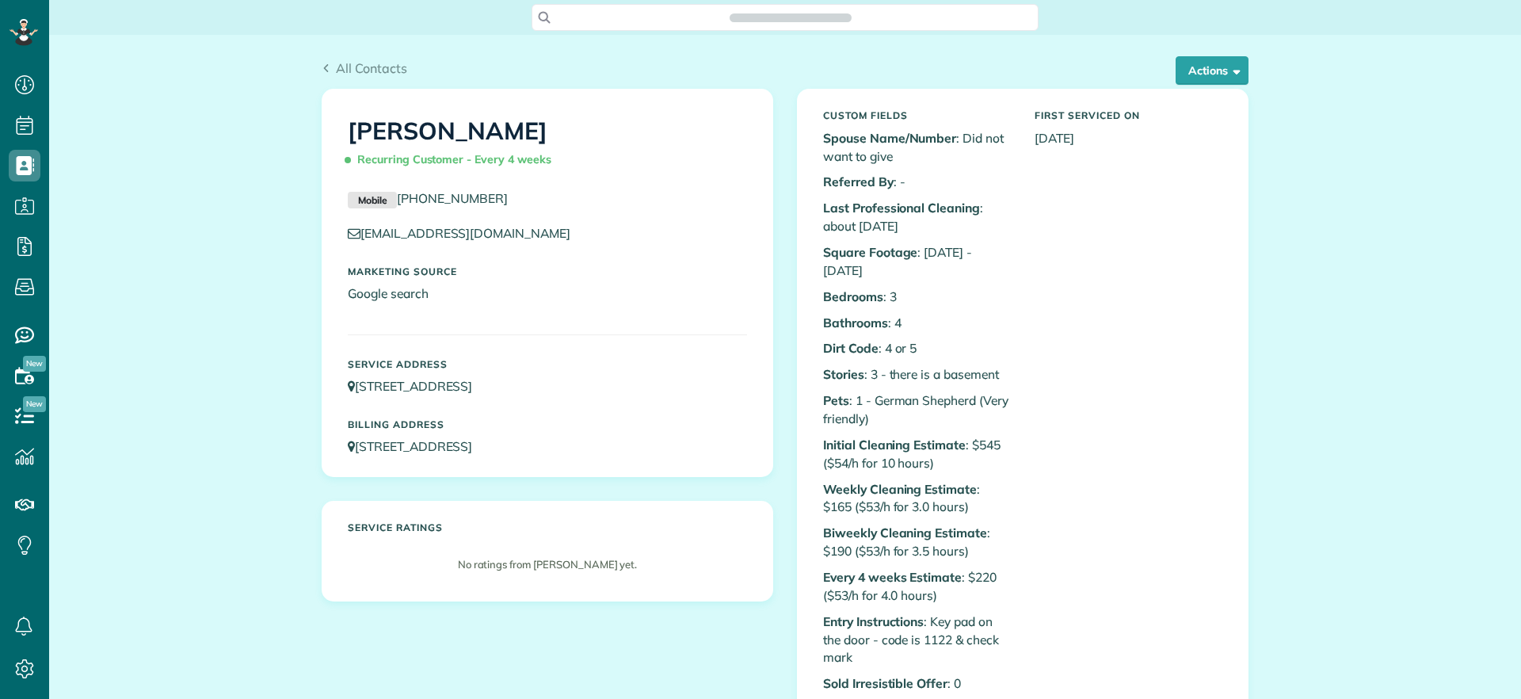
scroll to position [7, 7]
click at [1233, 58] on button "Actions" at bounding box center [1212, 70] width 73 height 29
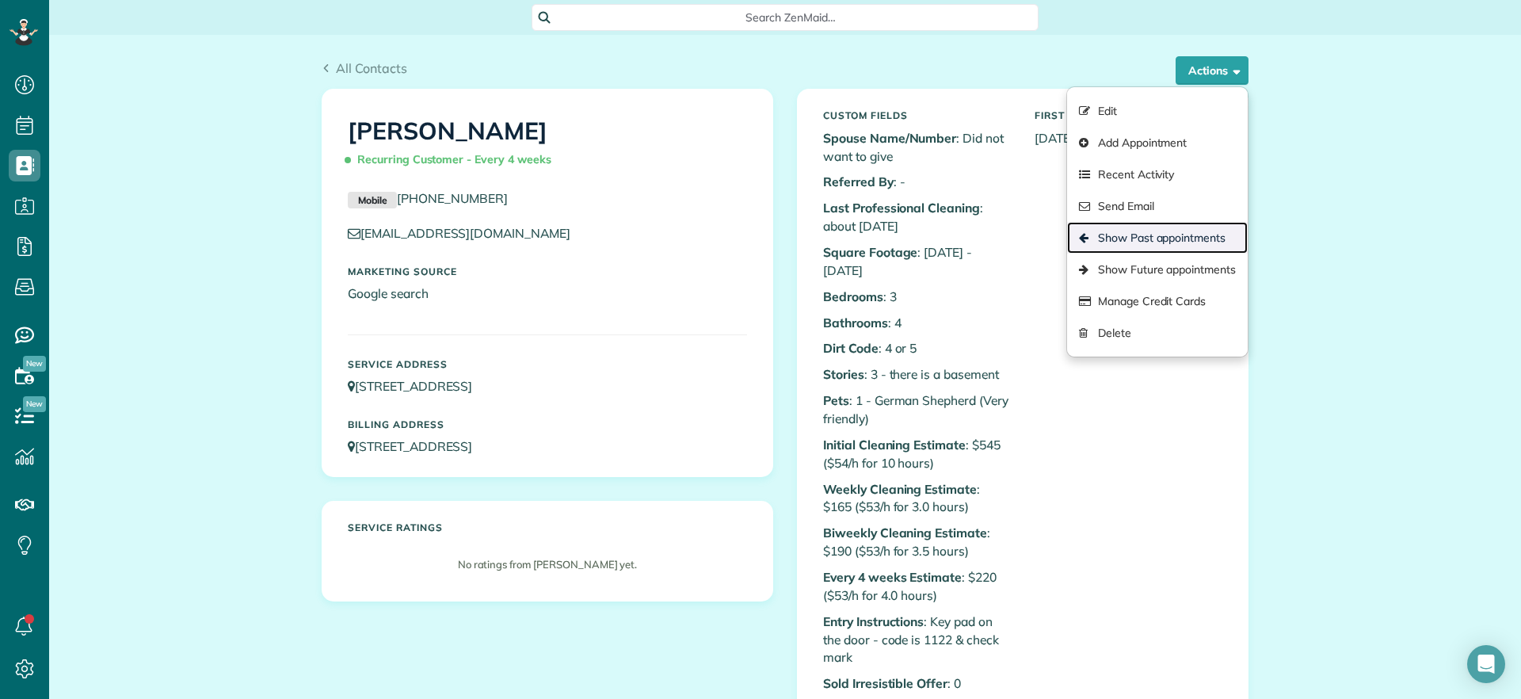
click at [1166, 240] on link "Show Past appointments" at bounding box center [1157, 238] width 181 height 32
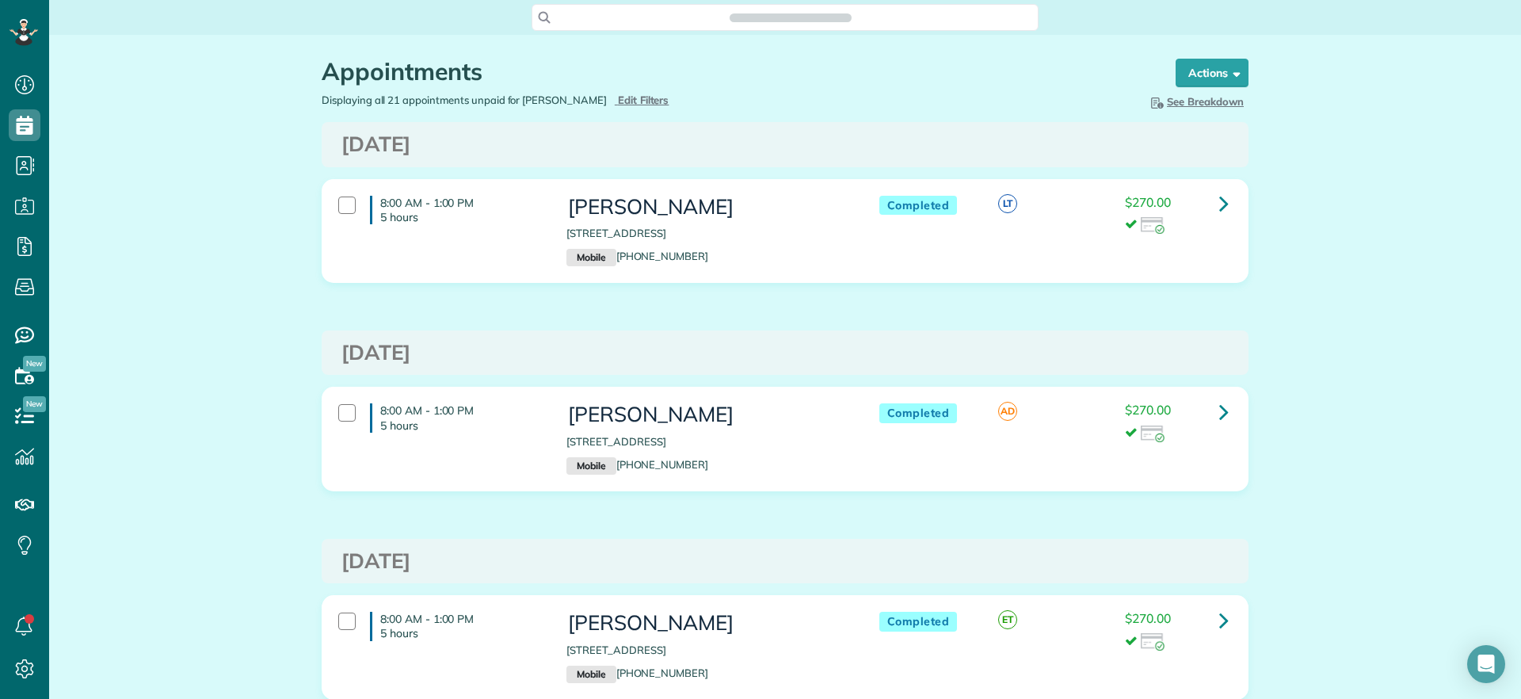
scroll to position [7, 7]
